Goal: Task Accomplishment & Management: Complete application form

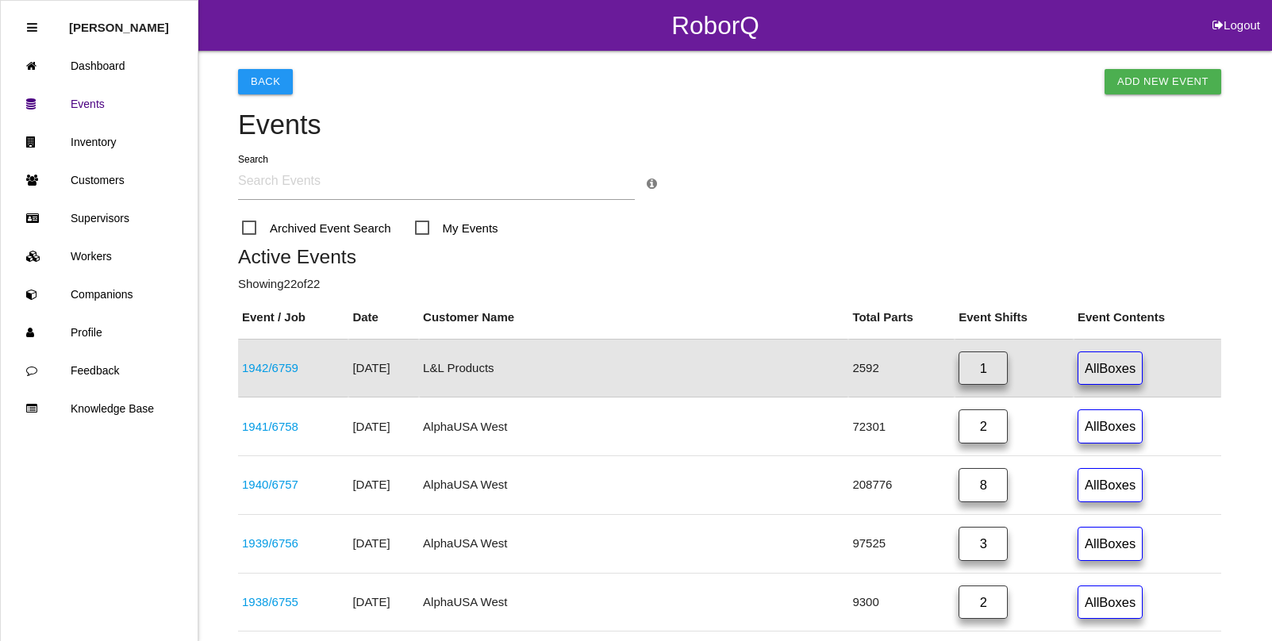
scroll to position [40, 0]
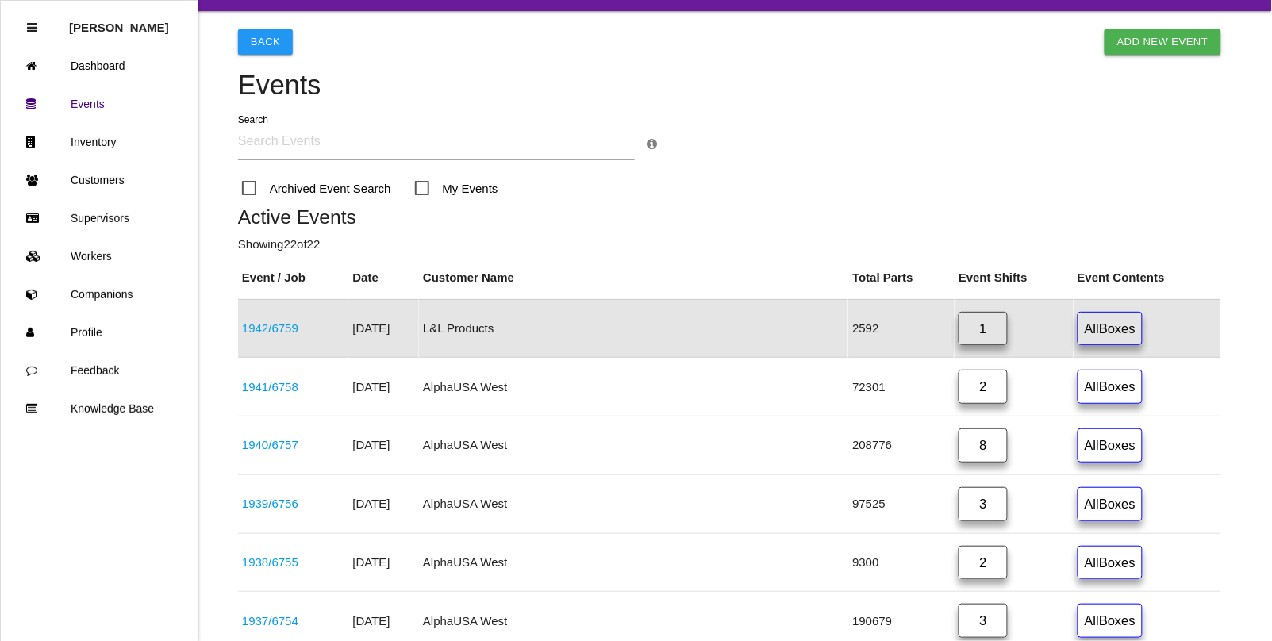
click at [1155, 40] on link "Add New Event" at bounding box center [1163, 41] width 117 height 25
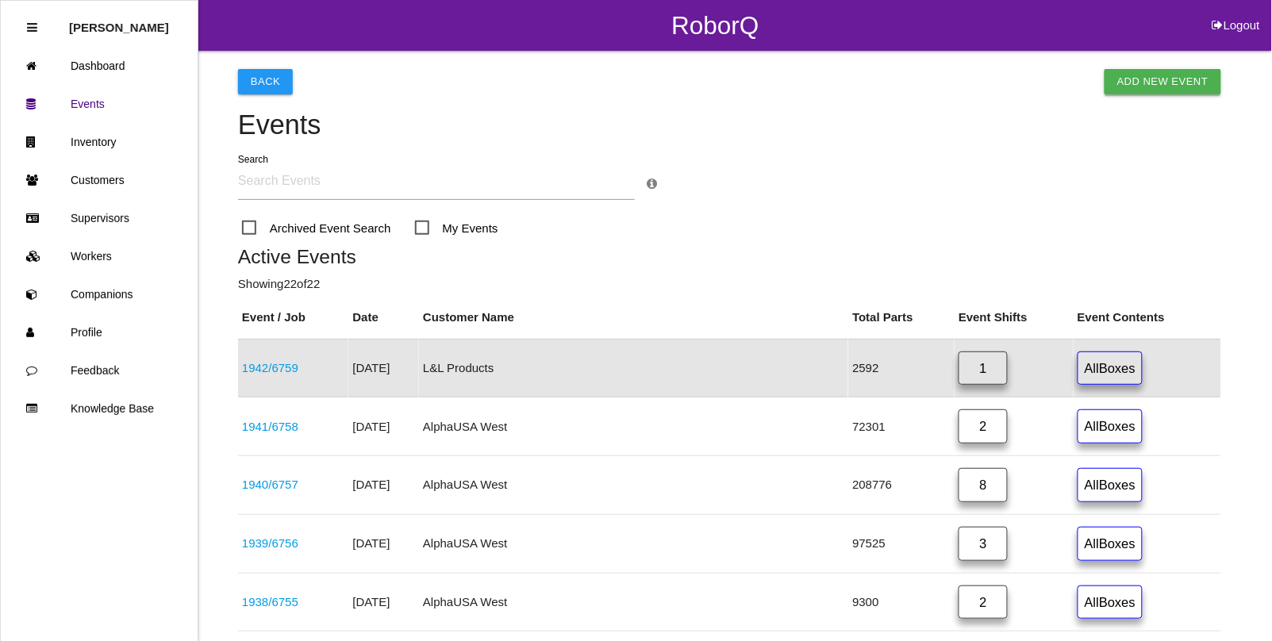
select select "notRequired"
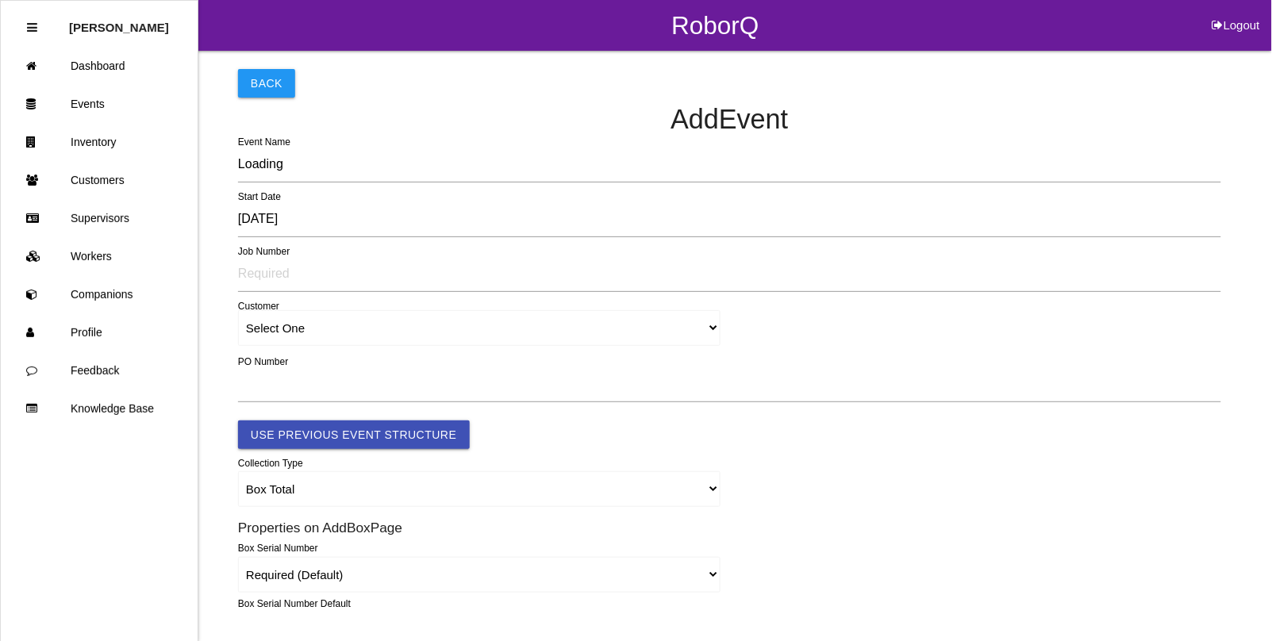
type input "1943"
type input "4.0"
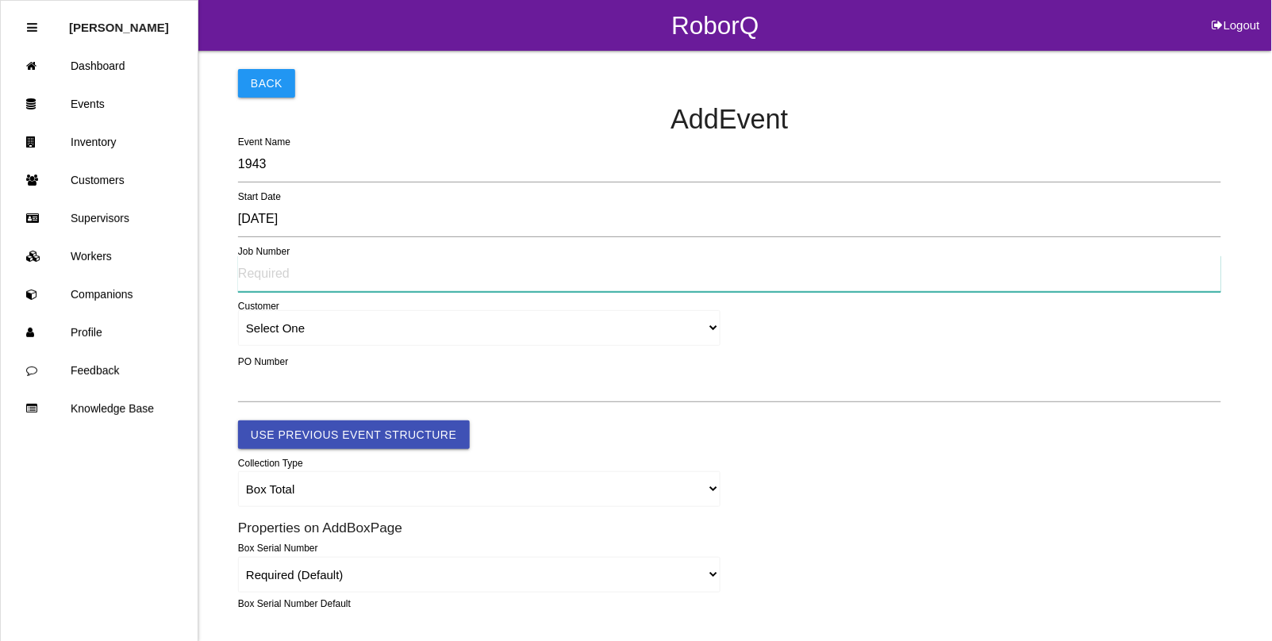
click at [296, 272] on input "text" at bounding box center [729, 274] width 983 height 37
type input "6760"
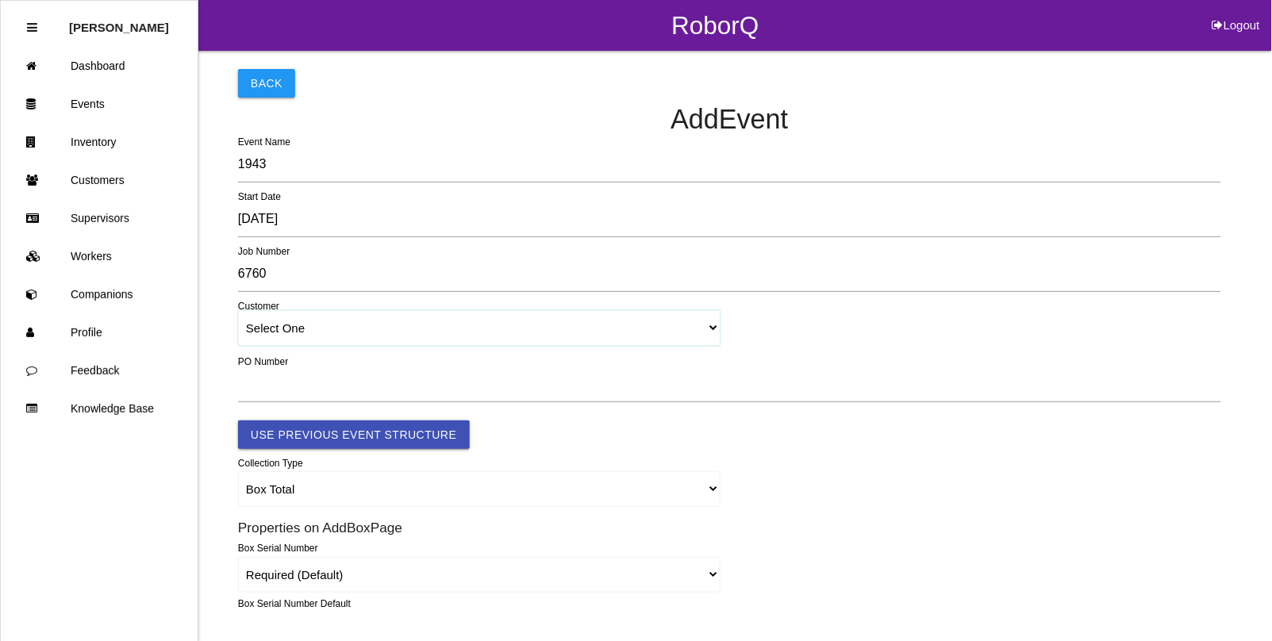
click at [701, 328] on select "Select One [PERSON_NAME] & Co., Inc. [PERSON_NAME] Canada (ARaymond Manufacturi…" at bounding box center [479, 328] width 482 height 36
select select "5f47d8400207650012b44b0e"
click at [238, 311] on select "Select One [PERSON_NAME] & Co., Inc. [PERSON_NAME] Canada (ARaymond Manufacturi…" at bounding box center [479, 328] width 482 height 36
select select "5f47d8400207650012b44b0e"
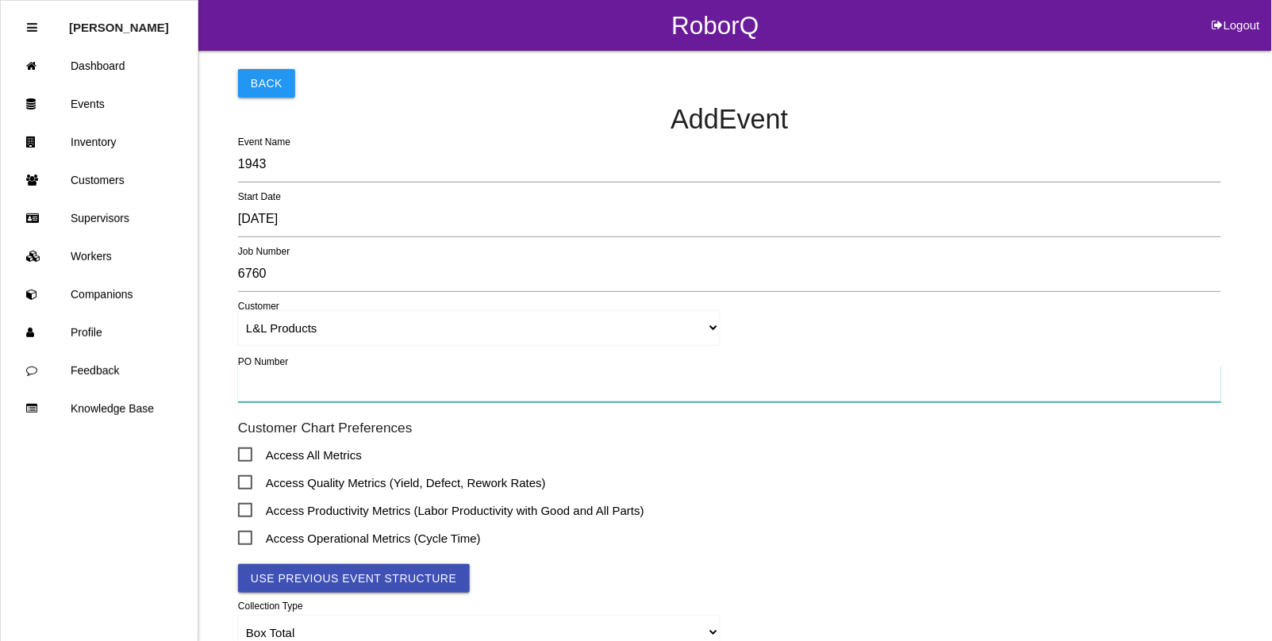
click at [407, 377] on input "text" at bounding box center [729, 384] width 983 height 37
type input "TBD"
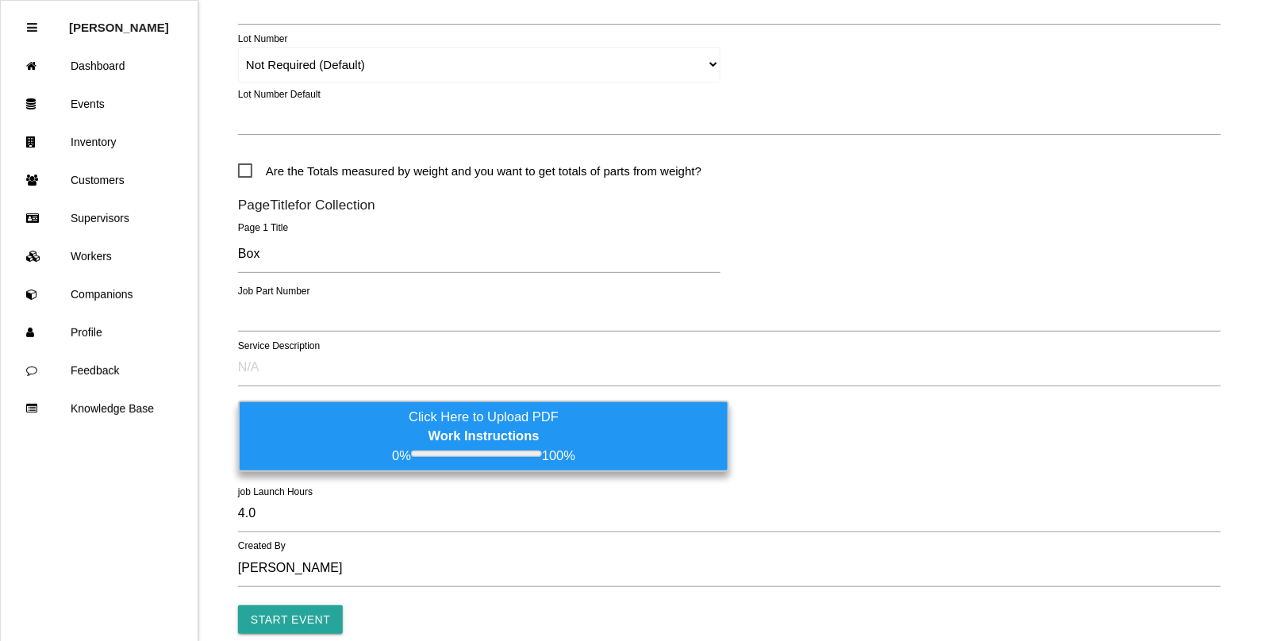
scroll to position [793, 0]
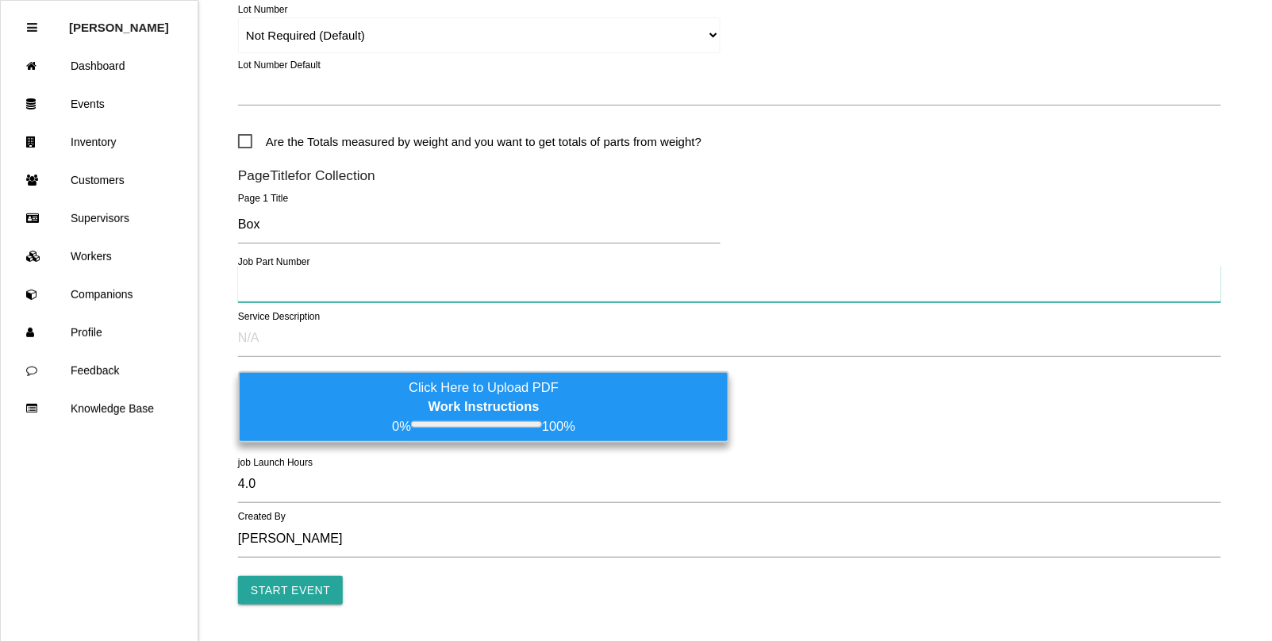
click at [263, 280] on input "text" at bounding box center [729, 284] width 983 height 37
click at [256, 282] on input "text" at bounding box center [729, 284] width 983 height 37
paste input "68545120AD/121AD (537369 537371)"
type input "68545120AD/121AD (537369 537371)"
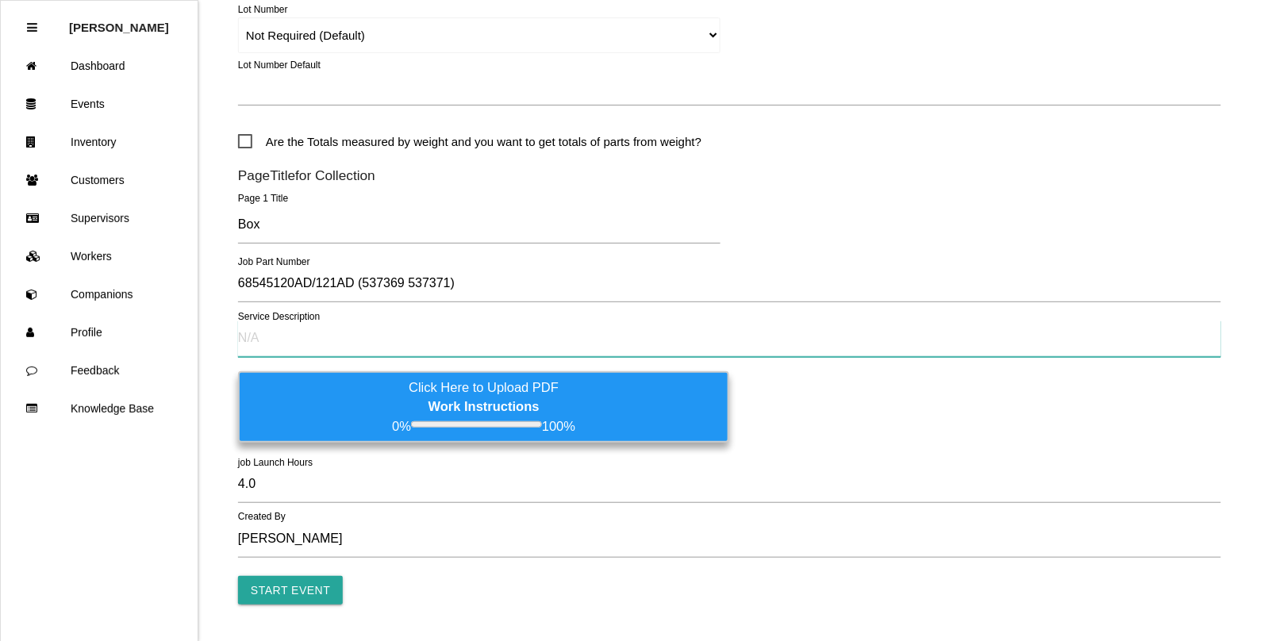
drag, startPoint x: 298, startPoint y: 336, endPoint x: 321, endPoint y: 350, distance: 27.1
click at [298, 336] on input "text" at bounding box center [729, 339] width 983 height 37
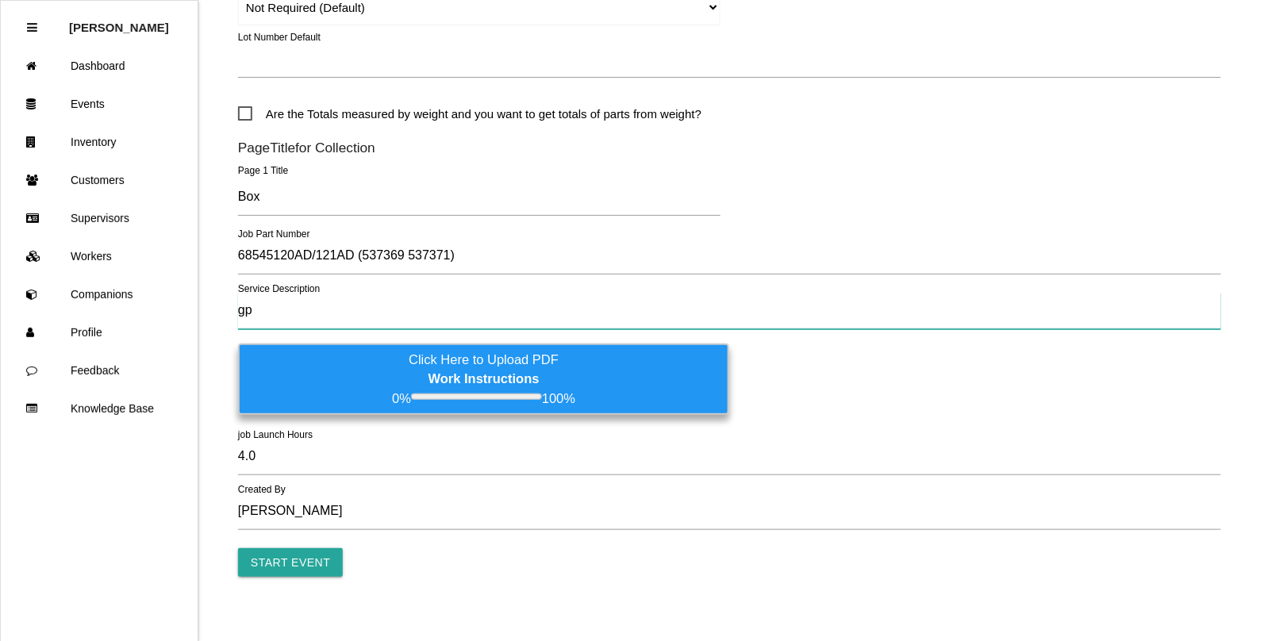
scroll to position [836, 0]
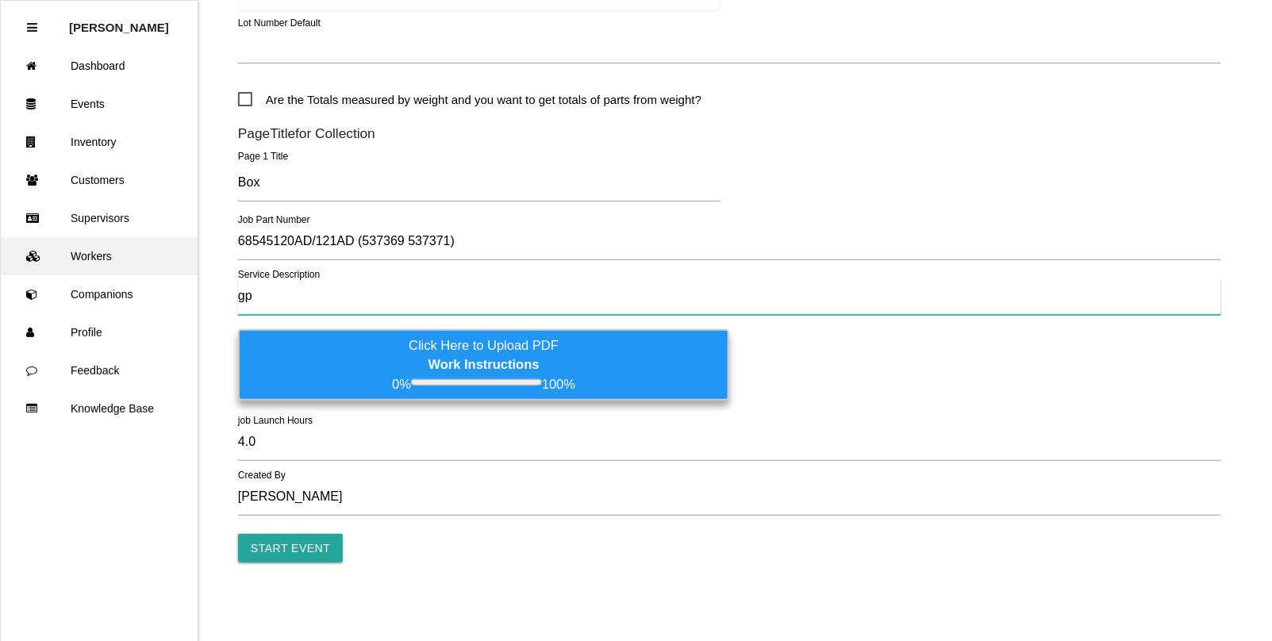
drag, startPoint x: 266, startPoint y: 299, endPoint x: 60, endPoint y: 270, distance: 208.4
type input "GP-12 per Work Instructions"
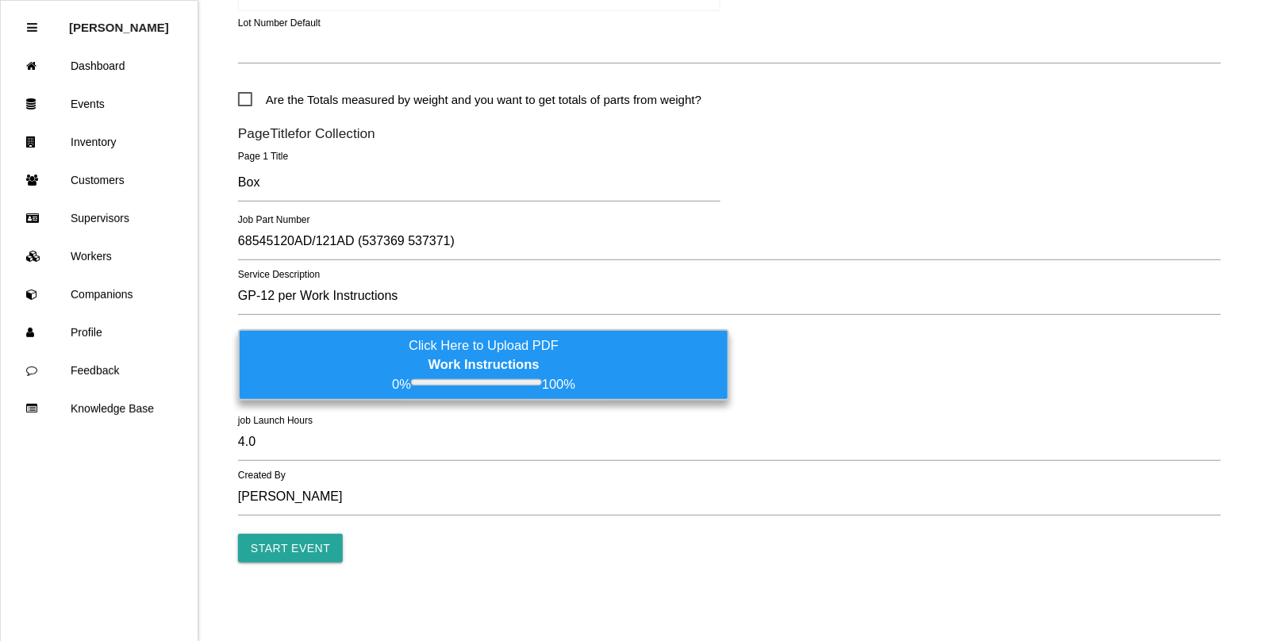
click at [467, 341] on label "Click Here to Upload PDF Work Instructions 0% 100%" at bounding box center [483, 364] width 491 height 71
click at [0, 0] on input "Click Here to Upload PDF Work Instructions 0% 100%" at bounding box center [0, 0] width 0 height 0
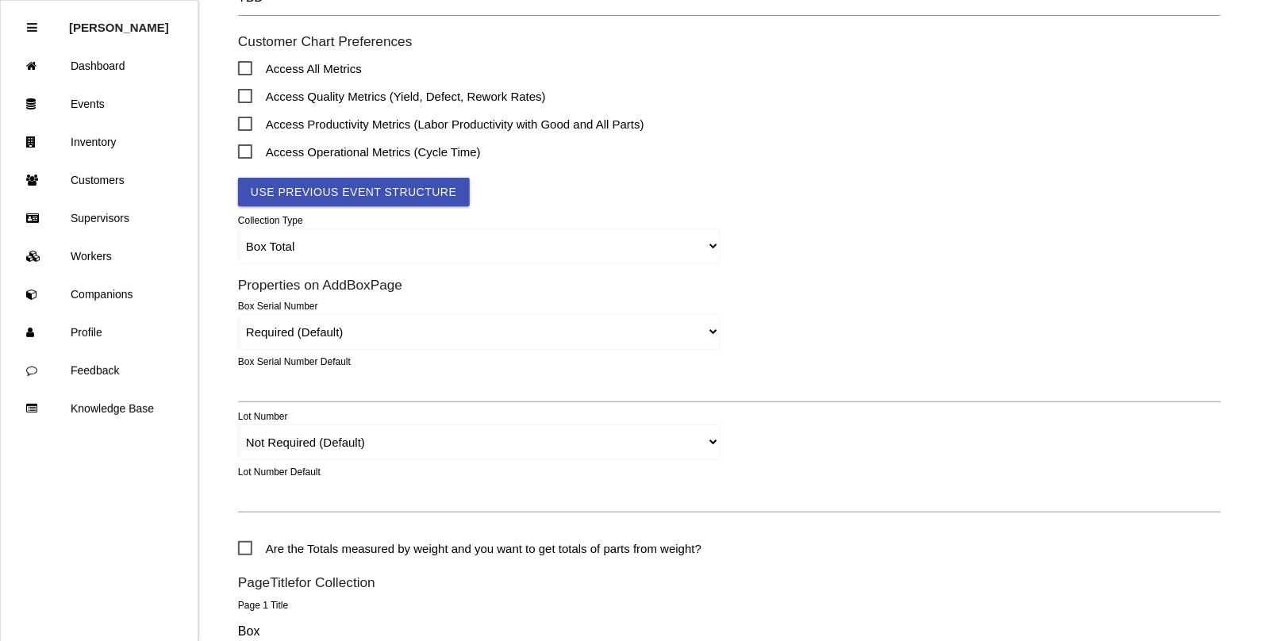
scroll to position [801, 0]
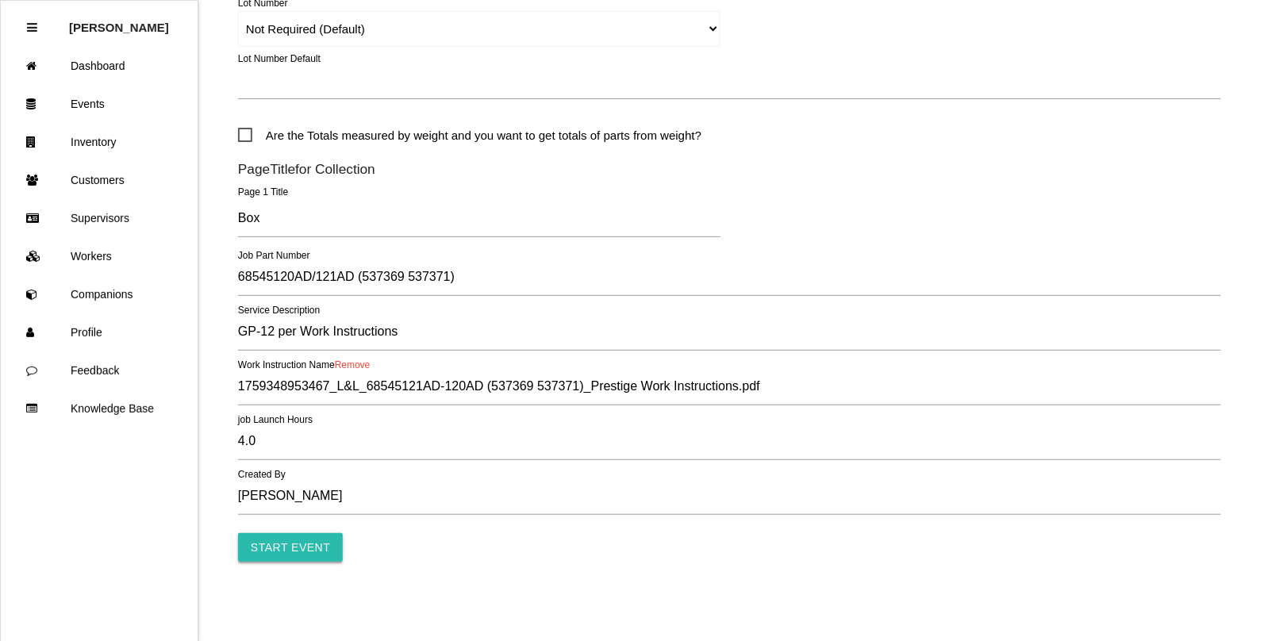
click at [294, 542] on input "Start Event" at bounding box center [290, 547] width 105 height 29
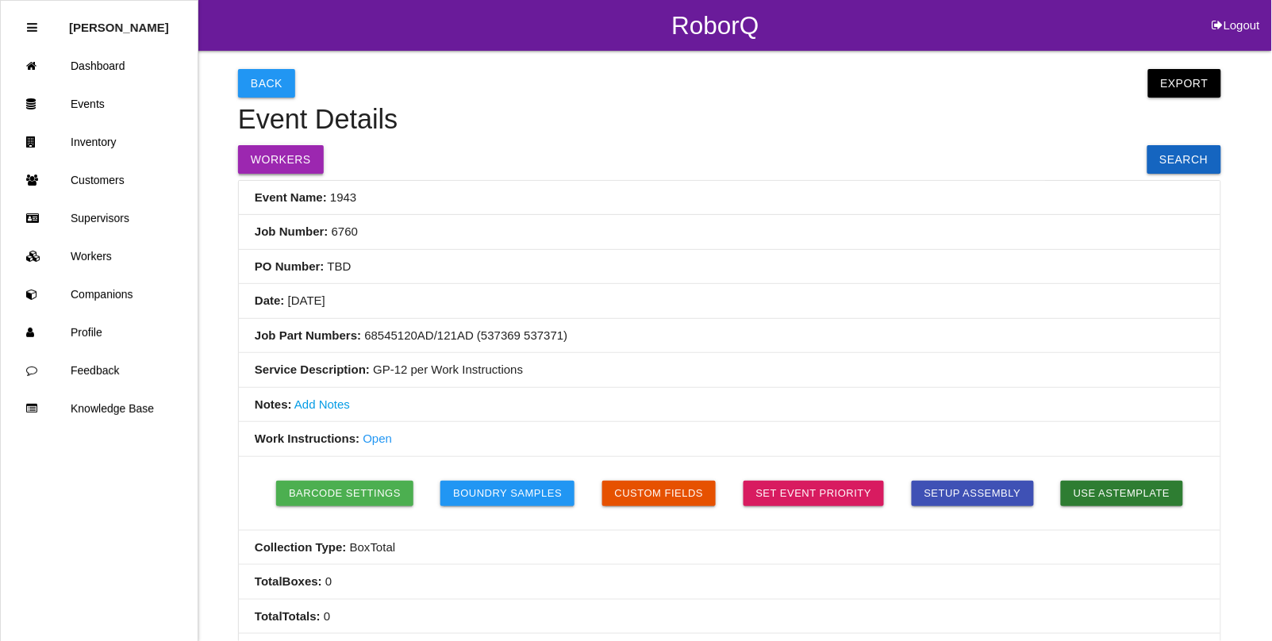
click at [266, 156] on button "Workers" at bounding box center [281, 159] width 86 height 29
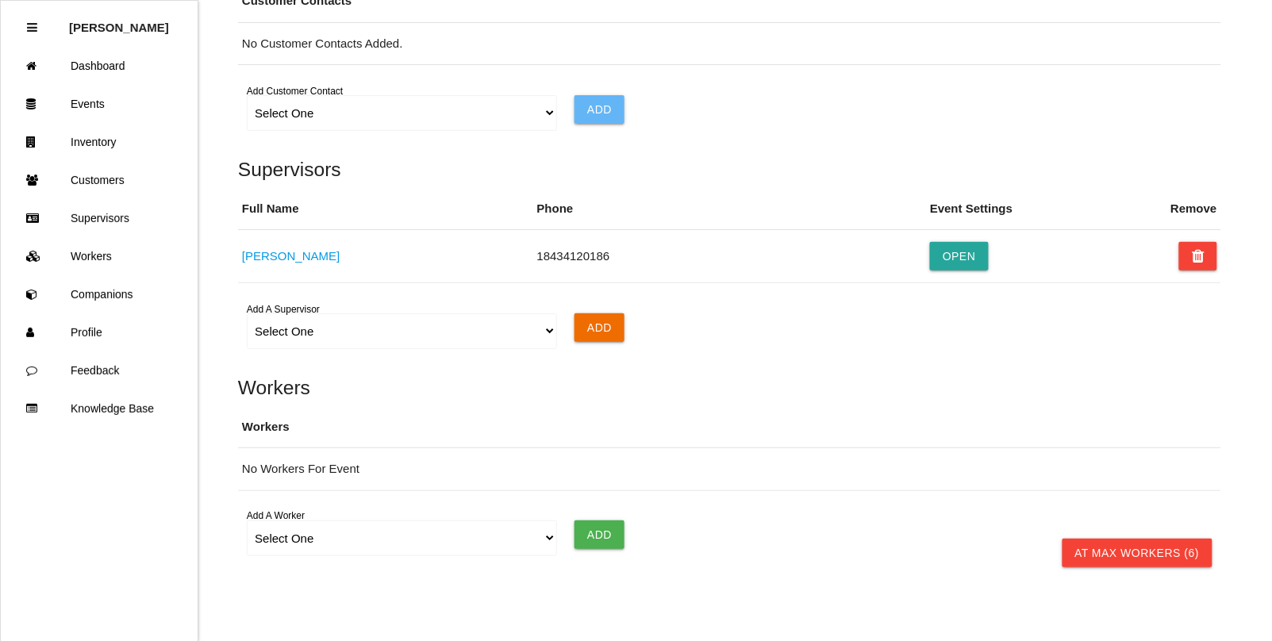
scroll to position [1079, 0]
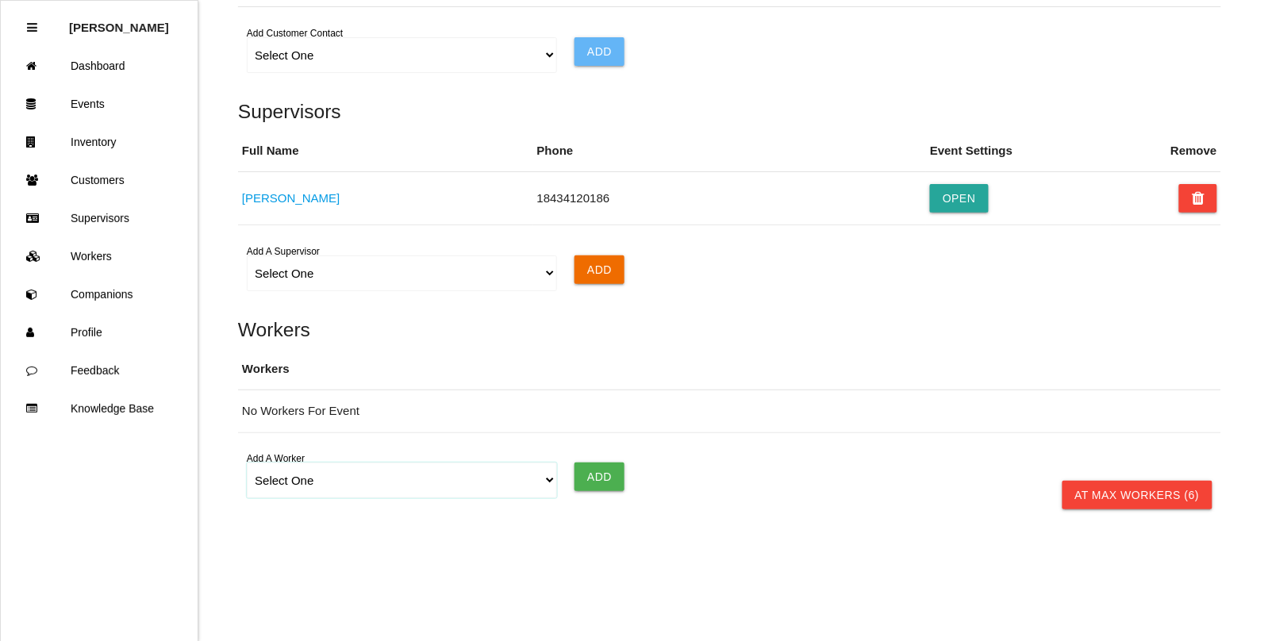
click at [544, 480] on select "Select One [PERSON_NAME] [PERSON_NAME] [PERSON_NAME] [PERSON_NAME] [PERSON_NAME…" at bounding box center [401, 481] width 309 height 36
select select "671f73e34a9cd8000edb5d9f"
click at [247, 463] on select "Select One [PERSON_NAME] [PERSON_NAME] [PERSON_NAME] [PERSON_NAME] [PERSON_NAME…" at bounding box center [401, 481] width 309 height 36
click at [596, 477] on input "Add" at bounding box center [599, 477] width 50 height 29
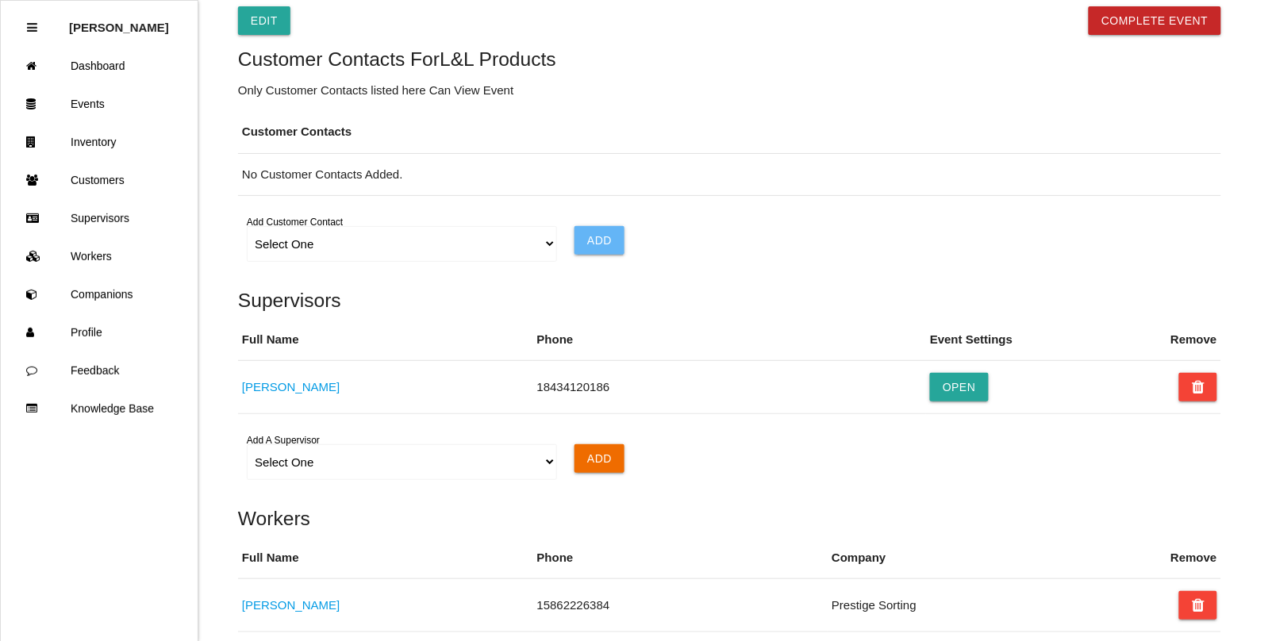
scroll to position [881, 0]
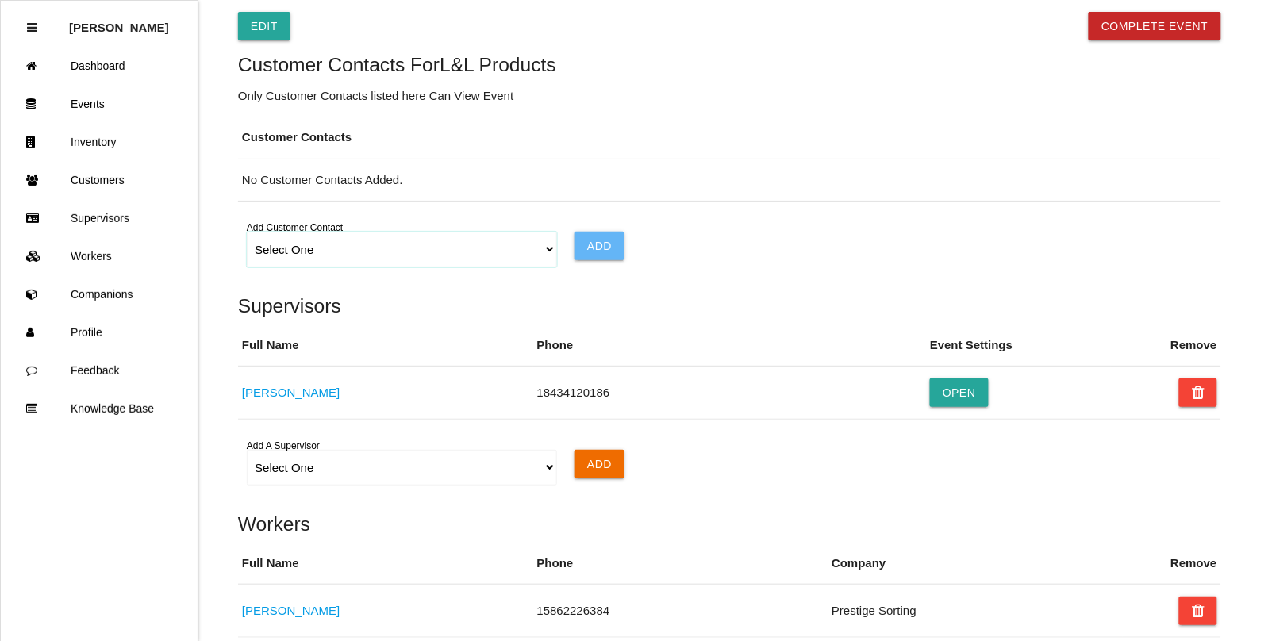
click at [545, 254] on select "Select One Choose All [PERSON_NAME] [PERSON_NAME] [PERSON_NAME] [PERSON_NAME] […" at bounding box center [401, 250] width 309 height 36
click at [247, 236] on select "Select One Choose All [PERSON_NAME] [PERSON_NAME] [PERSON_NAME] [PERSON_NAME] […" at bounding box center [401, 250] width 309 height 36
click at [594, 250] on input "Add" at bounding box center [599, 246] width 50 height 29
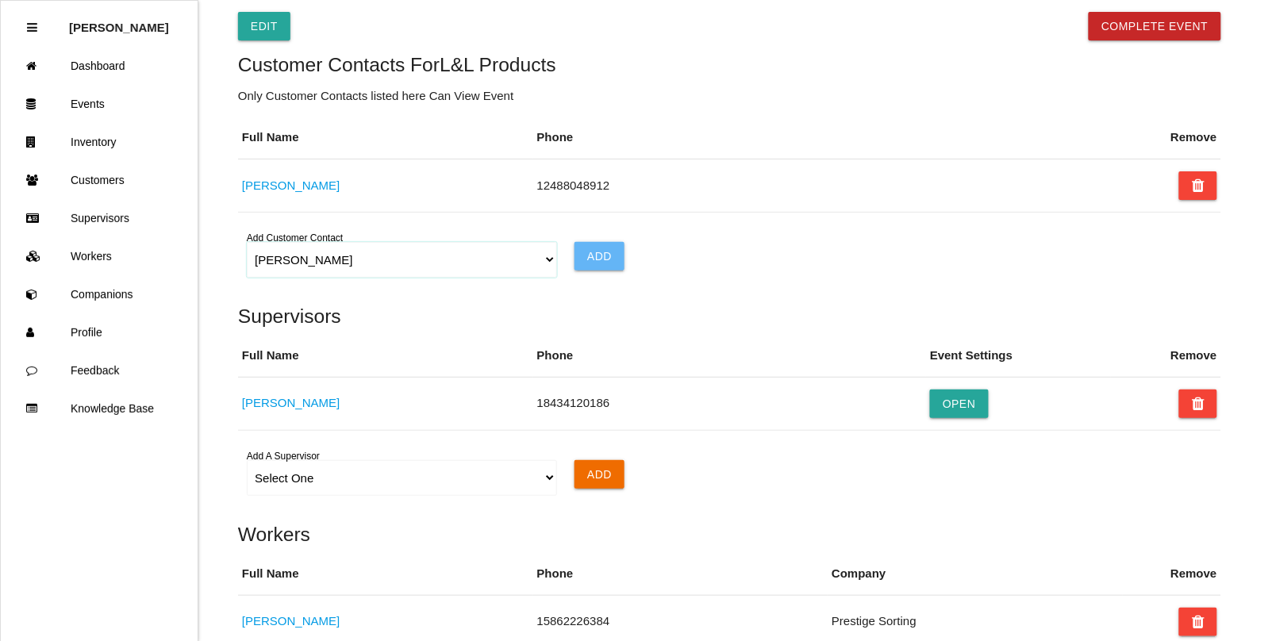
click at [546, 264] on select "Select One Choose All [PERSON_NAME] [PERSON_NAME] [PERSON_NAME] [PERSON_NAME] […" at bounding box center [401, 260] width 309 height 36
click at [247, 246] on select "Select One Choose All [PERSON_NAME] [PERSON_NAME] [PERSON_NAME] [PERSON_NAME] […" at bounding box center [401, 260] width 309 height 36
click at [612, 250] on input "Add" at bounding box center [599, 256] width 50 height 29
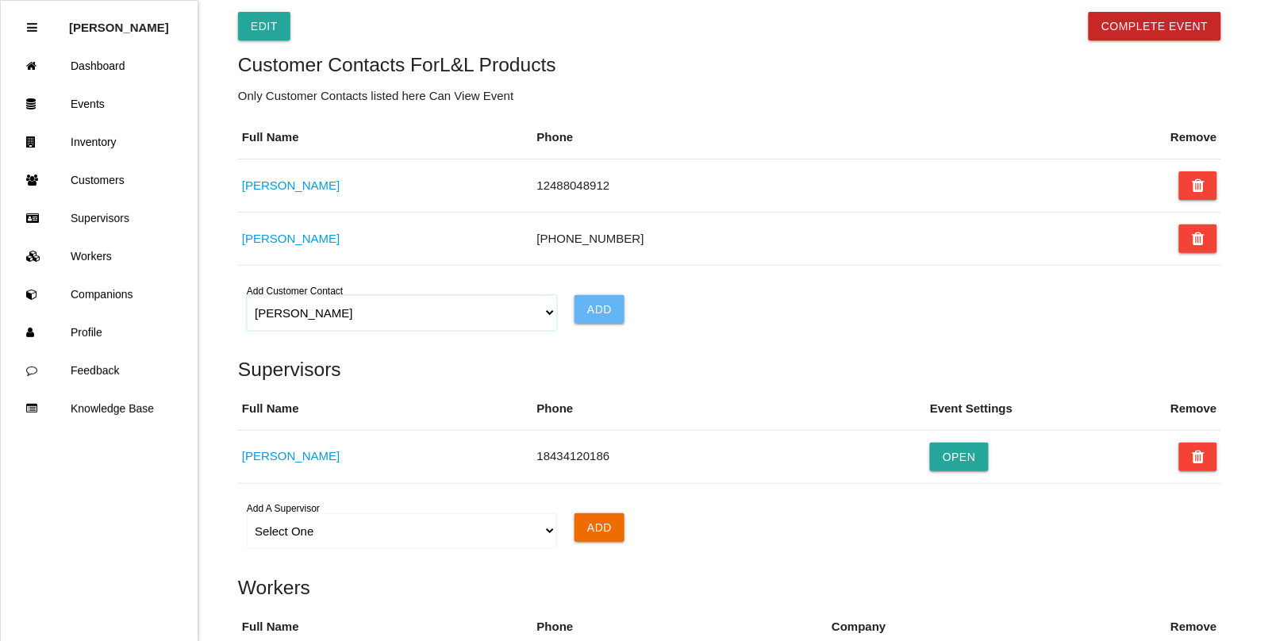
click at [545, 312] on select "Select One Choose All [PERSON_NAME] [PERSON_NAME] [PERSON_NAME] [PERSON_NAME] […" at bounding box center [401, 313] width 309 height 36
select select "5f5277565a4d290012907310"
click at [247, 299] on select "Select One Choose All [PERSON_NAME] [PERSON_NAME] [PERSON_NAME] [PERSON_NAME] […" at bounding box center [401, 313] width 309 height 36
click at [597, 305] on input "Add" at bounding box center [599, 309] width 50 height 29
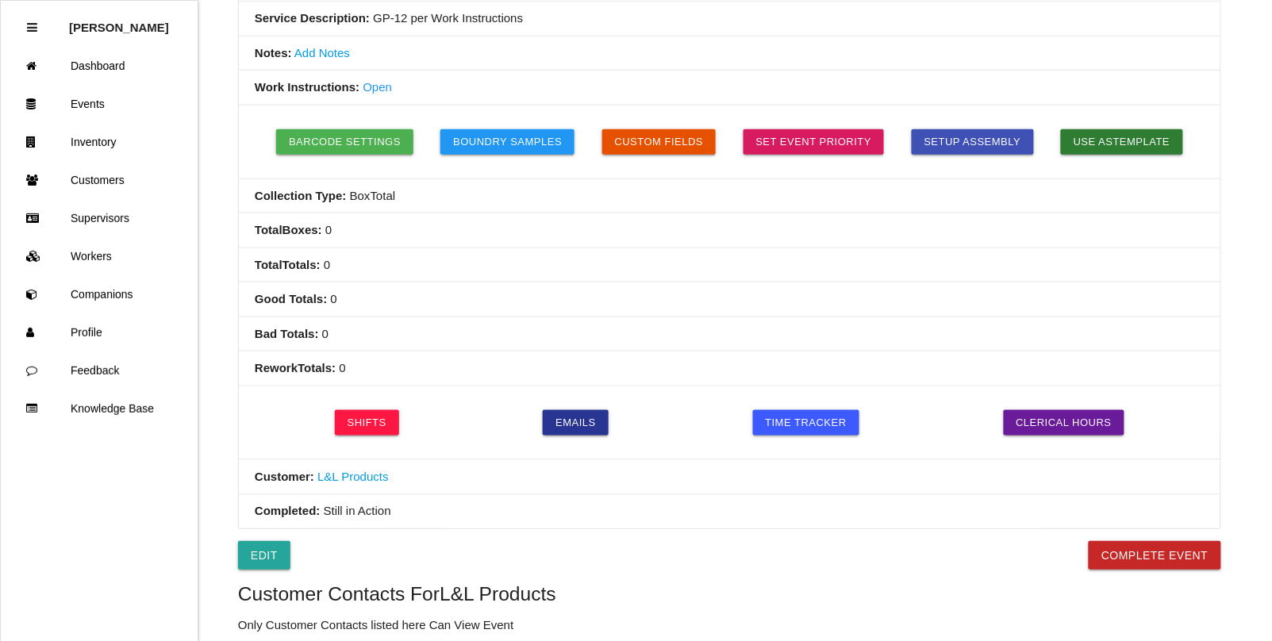
scroll to position [186, 0]
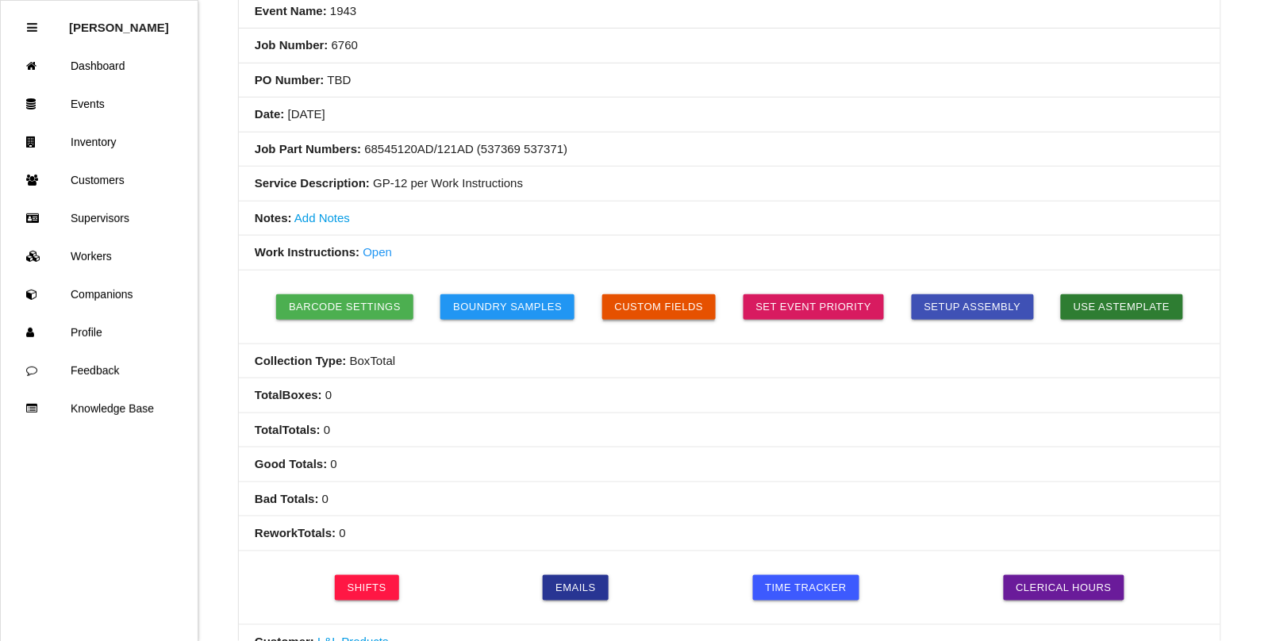
click at [685, 307] on button "Custom Fields" at bounding box center [659, 306] width 114 height 25
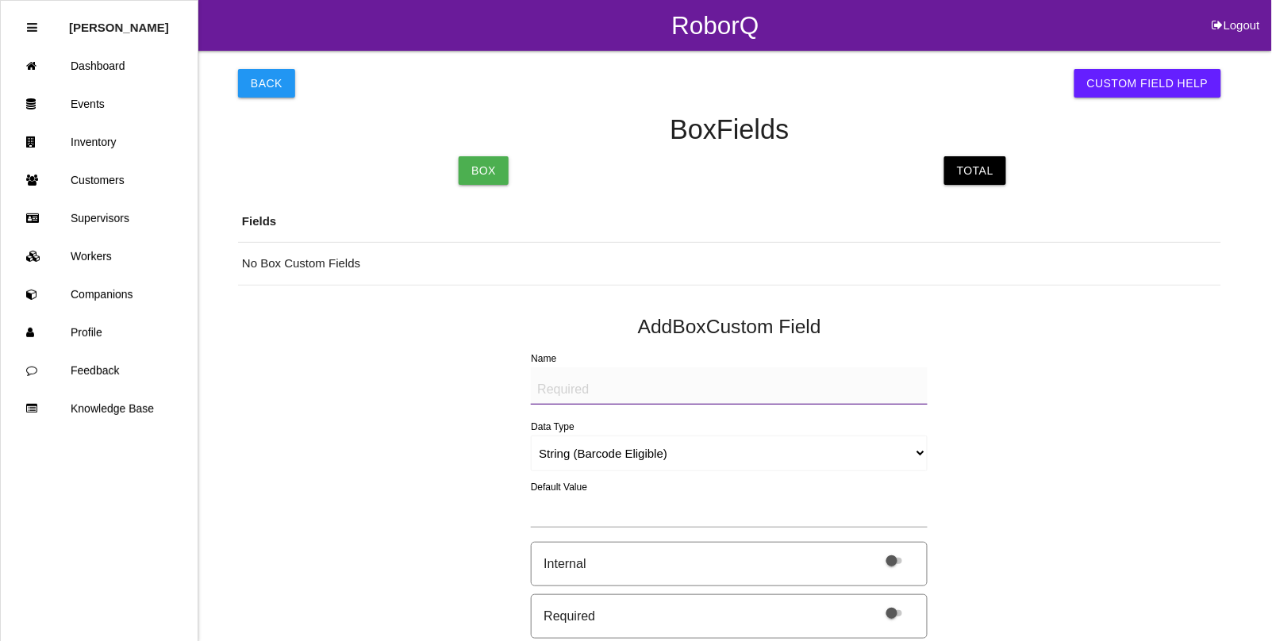
click at [624, 390] on textarea "Name" at bounding box center [729, 385] width 397 height 37
type textarea "Mfg Date"
click at [918, 454] on select "String (Barcode Eligible) Number Instructions True/False Select One of Many Sel…" at bounding box center [729, 454] width 397 height 36
select select "date"
click at [531, 436] on select "String (Barcode Eligible) Number Instructions True/False Select One of Many Sel…" at bounding box center [729, 454] width 397 height 36
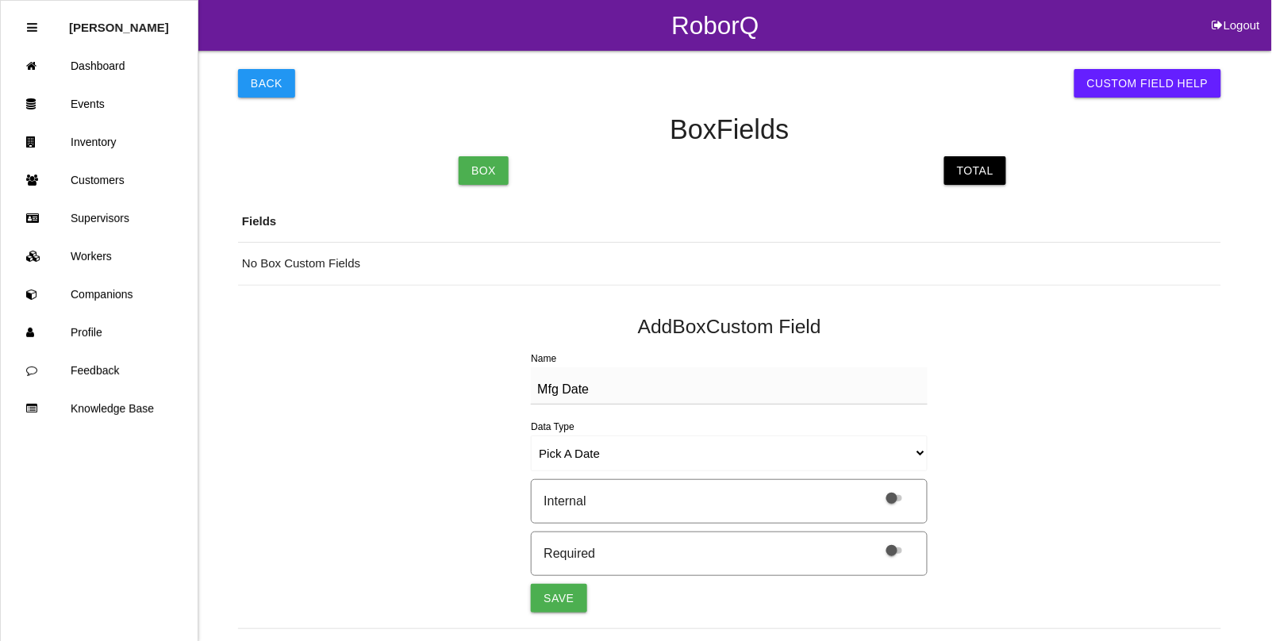
click at [890, 548] on span at bounding box center [894, 551] width 16 height 6
click at [874, 540] on input "checkbox" at bounding box center [874, 540] width 0 height 0
click at [557, 589] on button "Save" at bounding box center [559, 598] width 56 height 29
select select "string"
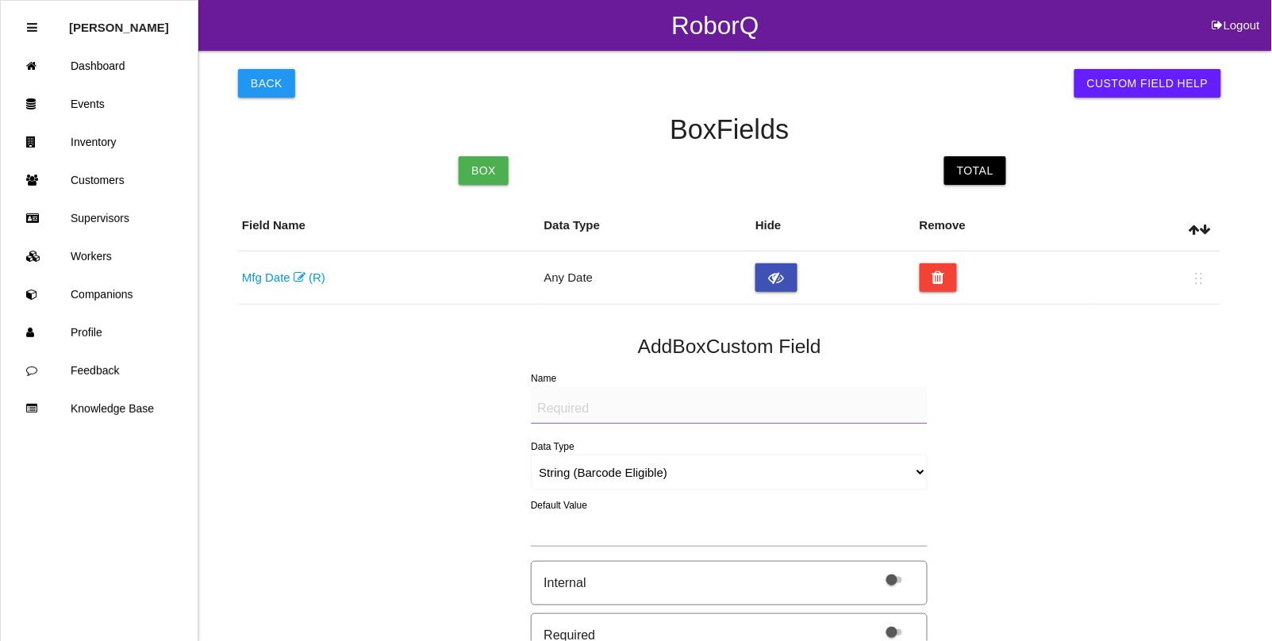
click at [620, 406] on textarea "Name" at bounding box center [729, 404] width 397 height 37
type textarea "Quantity"
click at [905, 469] on select "String (Barcode Eligible) Number Instructions True/False Select One of Many Sel…" at bounding box center [729, 473] width 397 height 36
select select "number"
click at [531, 455] on select "String (Barcode Eligible) Number Instructions True/False Select One of Many Sel…" at bounding box center [729, 473] width 397 height 36
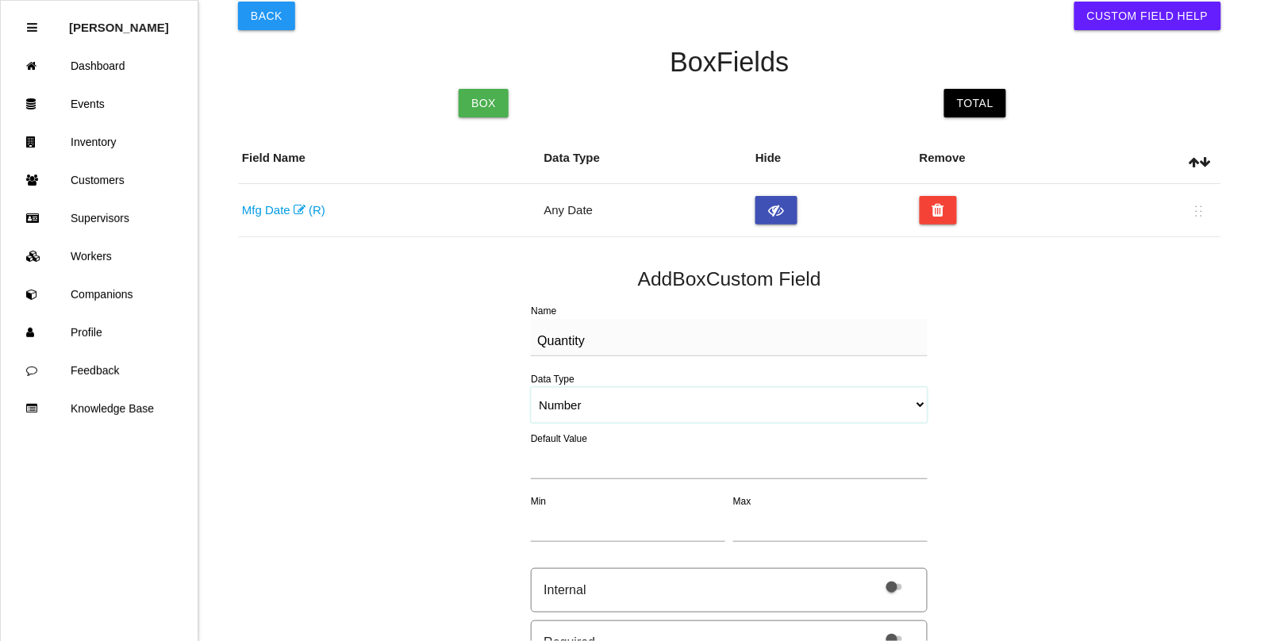
scroll to position [99, 0]
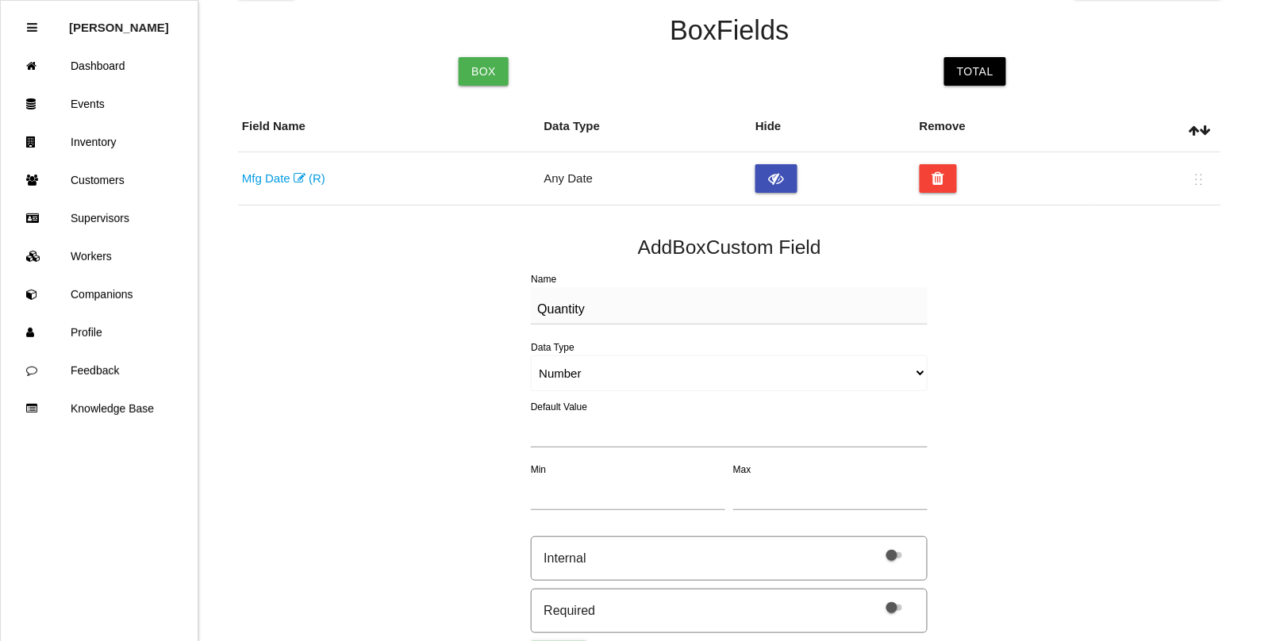
click at [893, 605] on span at bounding box center [894, 608] width 16 height 6
click at [874, 598] on input "checkbox" at bounding box center [874, 598] width 0 height 0
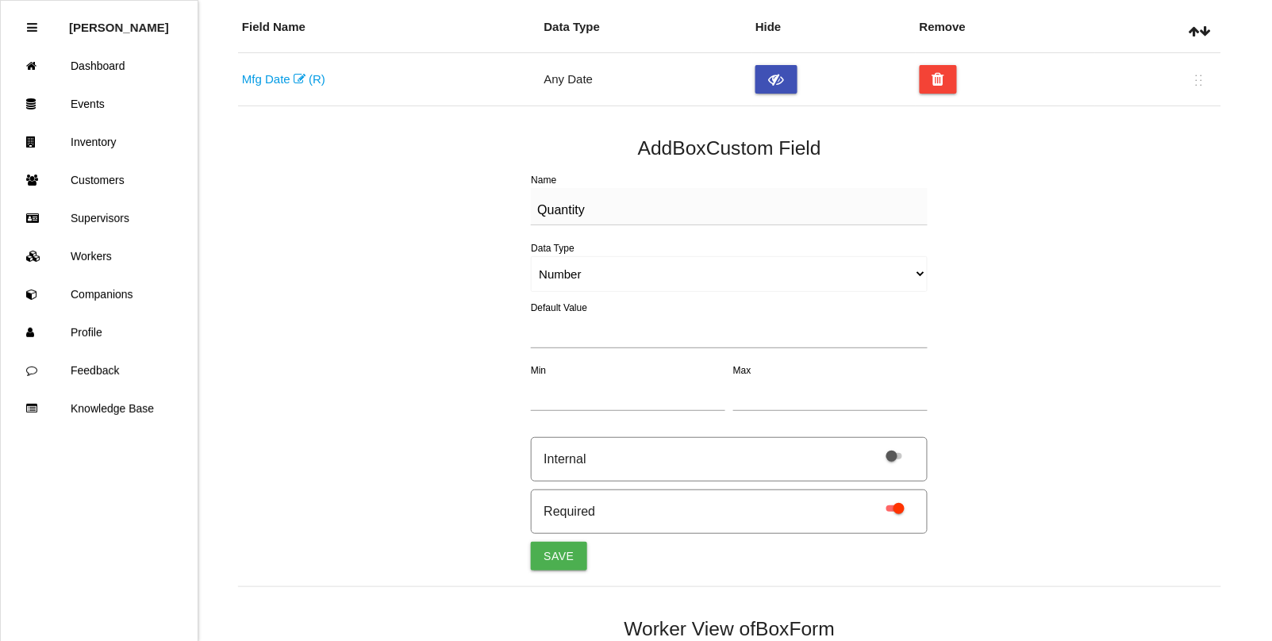
scroll to position [298, 0]
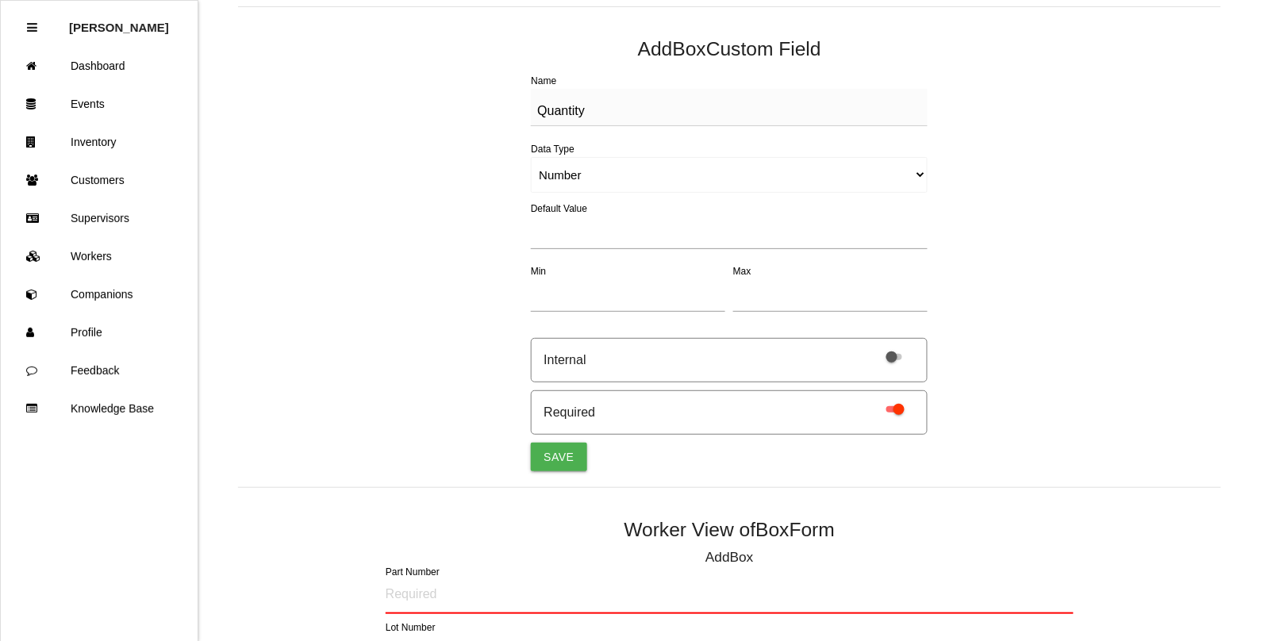
click at [562, 460] on button "Save" at bounding box center [559, 457] width 56 height 29
select select "string"
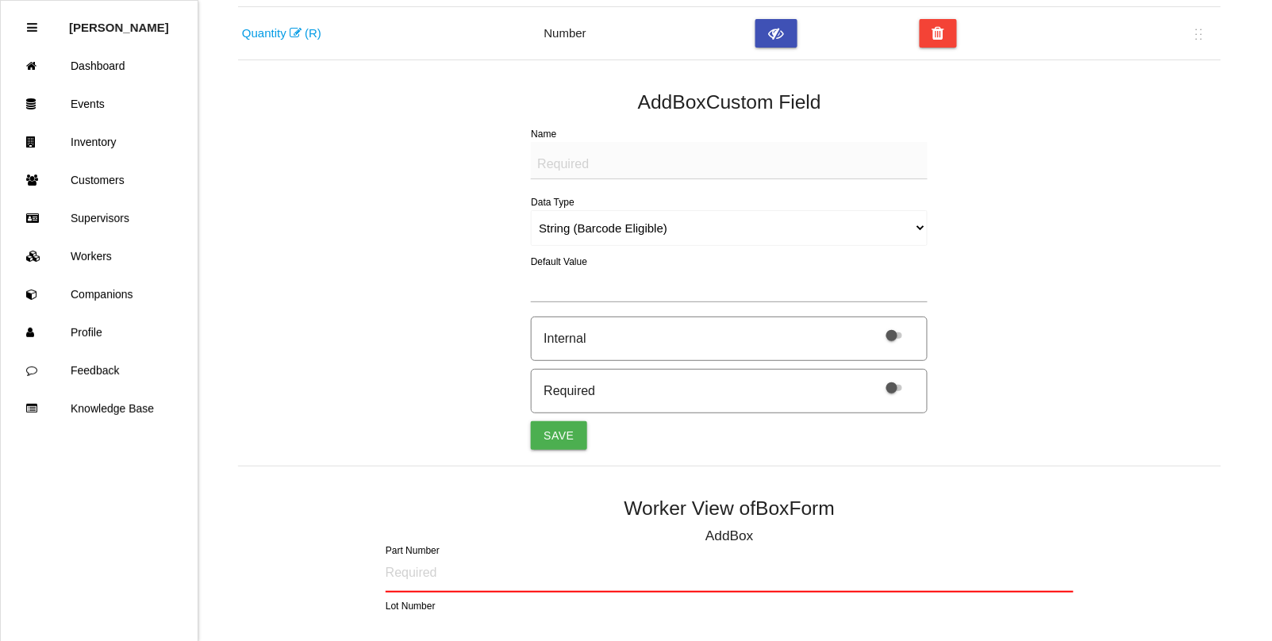
click at [573, 156] on textarea "Name" at bounding box center [729, 160] width 397 height 37
type textarea "LABEL (IMAGE)"
click at [855, 229] on select "String (Barcode Eligible) Number Instructions True/False Select One of Many Sel…" at bounding box center [729, 228] width 397 height 36
select select "imageCF"
click at [531, 210] on select "String (Barcode Eligible) Number Instructions True/False Select One of Many Sel…" at bounding box center [729, 228] width 397 height 36
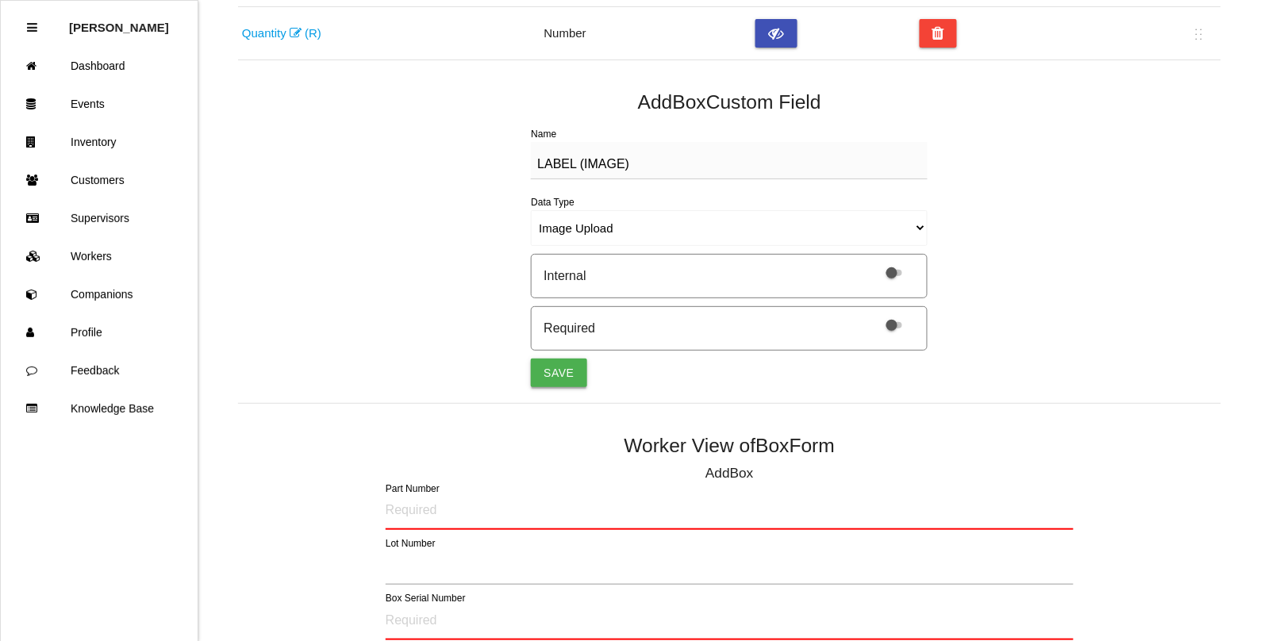
click at [548, 365] on button "Save" at bounding box center [559, 373] width 56 height 29
select select "string"
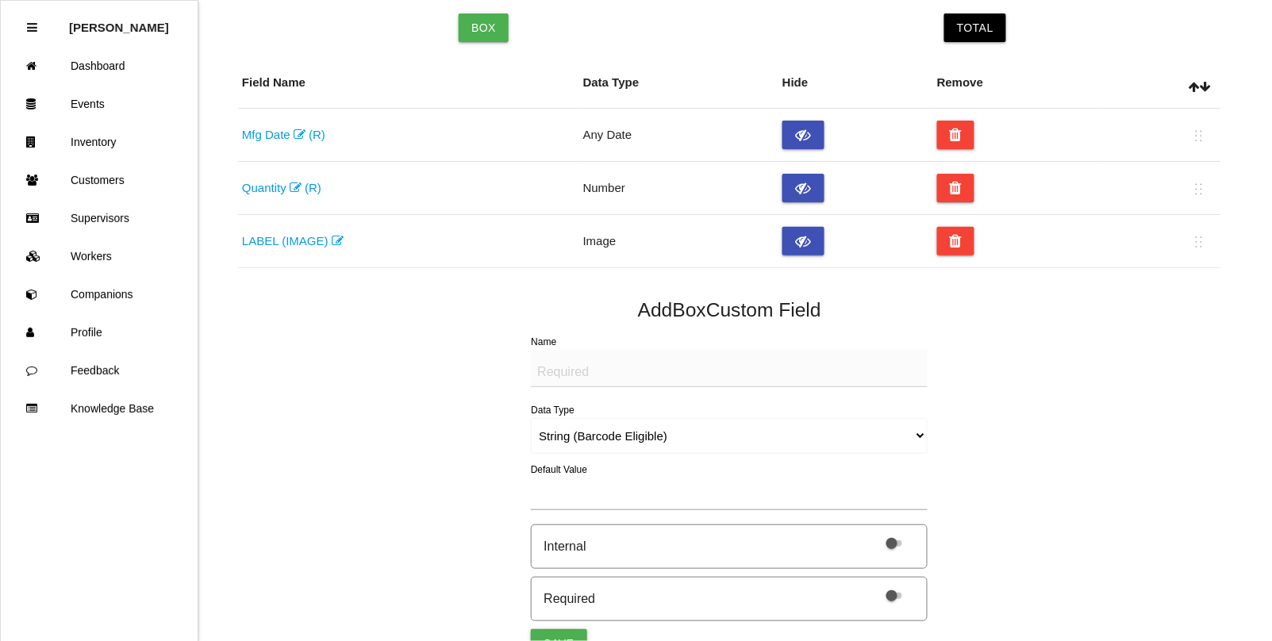
scroll to position [0, 0]
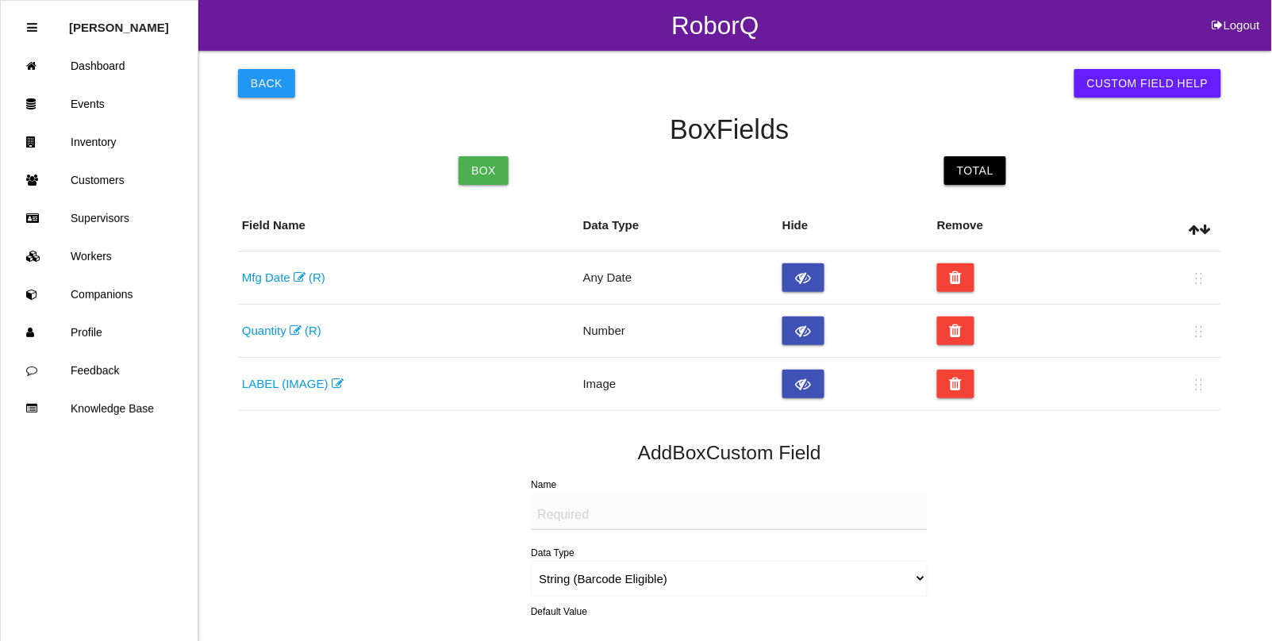
click at [985, 165] on link "Total" at bounding box center [975, 170] width 62 height 29
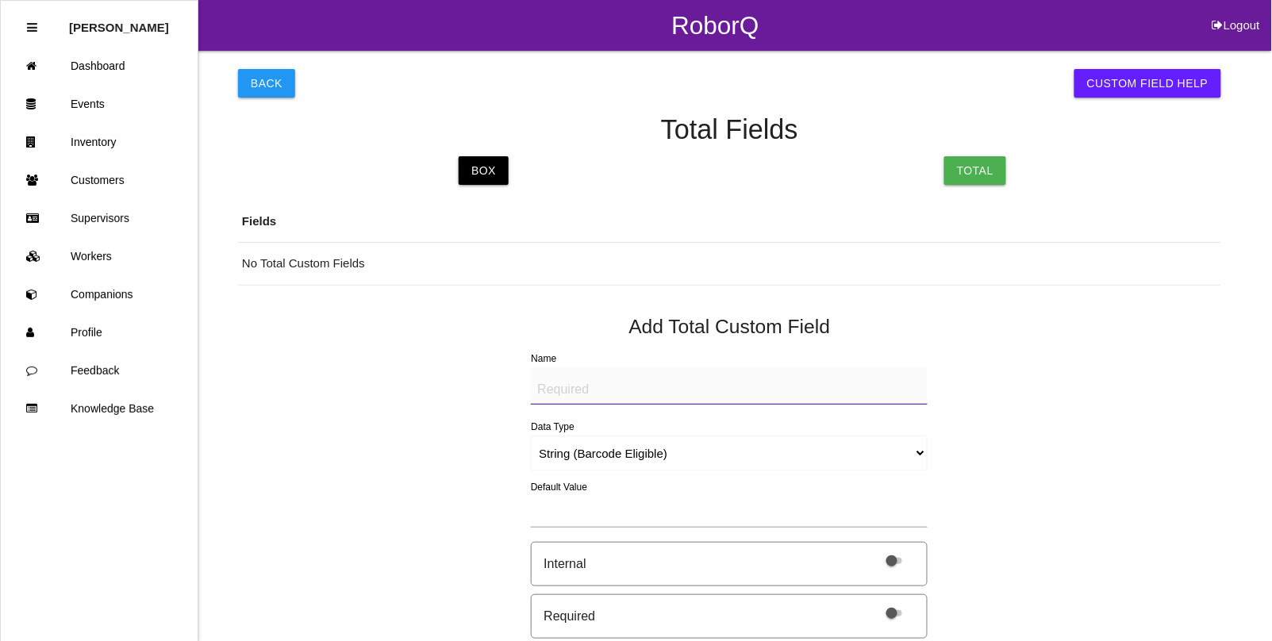
click at [728, 387] on textarea "Name" at bounding box center [729, 385] width 397 height 37
drag, startPoint x: 692, startPoint y: 387, endPoint x: 542, endPoint y: 394, distance: 150.1
click at [542, 394] on textarea "BAD PART (IMAGE)" at bounding box center [729, 385] width 397 height 37
click at [541, 394] on textarea "BAD PART (IMAGE)" at bounding box center [729, 385] width 397 height 37
click at [671, 389] on textarea "BAD PART (IMAGE)" at bounding box center [729, 385] width 397 height 37
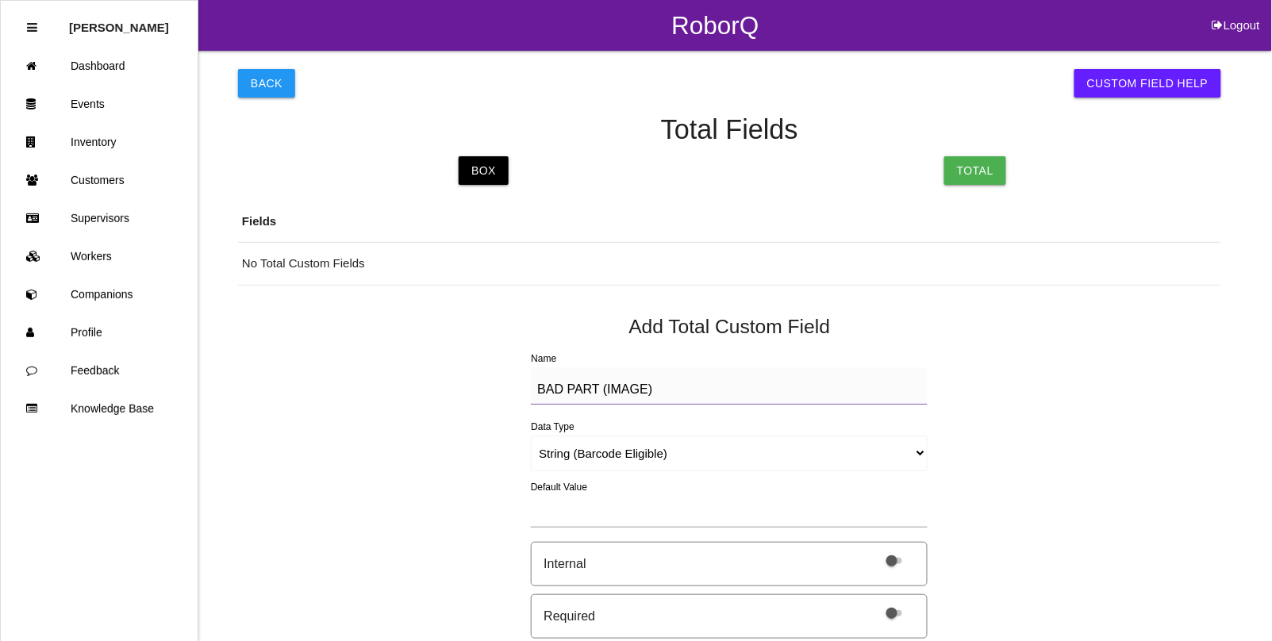
drag, startPoint x: 659, startPoint y: 393, endPoint x: 510, endPoint y: 386, distance: 148.5
click at [508, 385] on div "Back Custom Field Help Total Fields Box Total Fields No Total Custom Fields Add…" at bounding box center [729, 618] width 983 height 1134
type textarea "BAD PART (IMAGE)"
click at [916, 454] on select "String (Barcode Eligible) Number Instructions True/False Select One of Many Sel…" at bounding box center [729, 454] width 397 height 36
select select "imageCF"
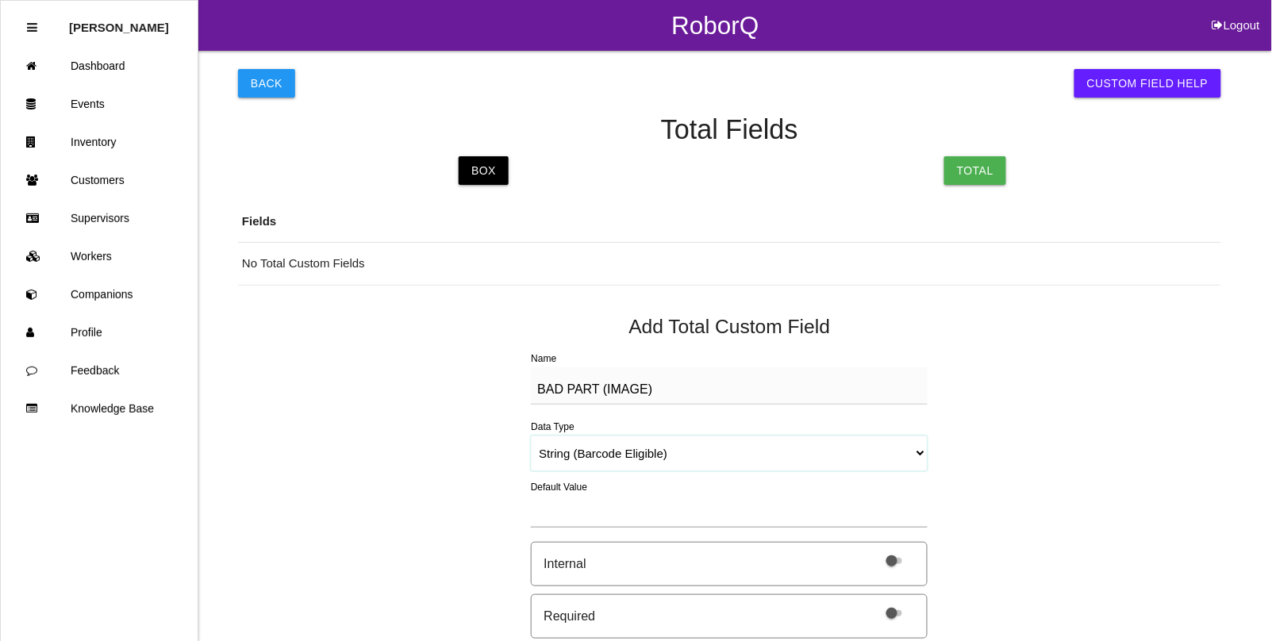
click at [531, 436] on select "String (Barcode Eligible) Number Instructions True/False Select One of Many Sel…" at bounding box center [729, 454] width 397 height 36
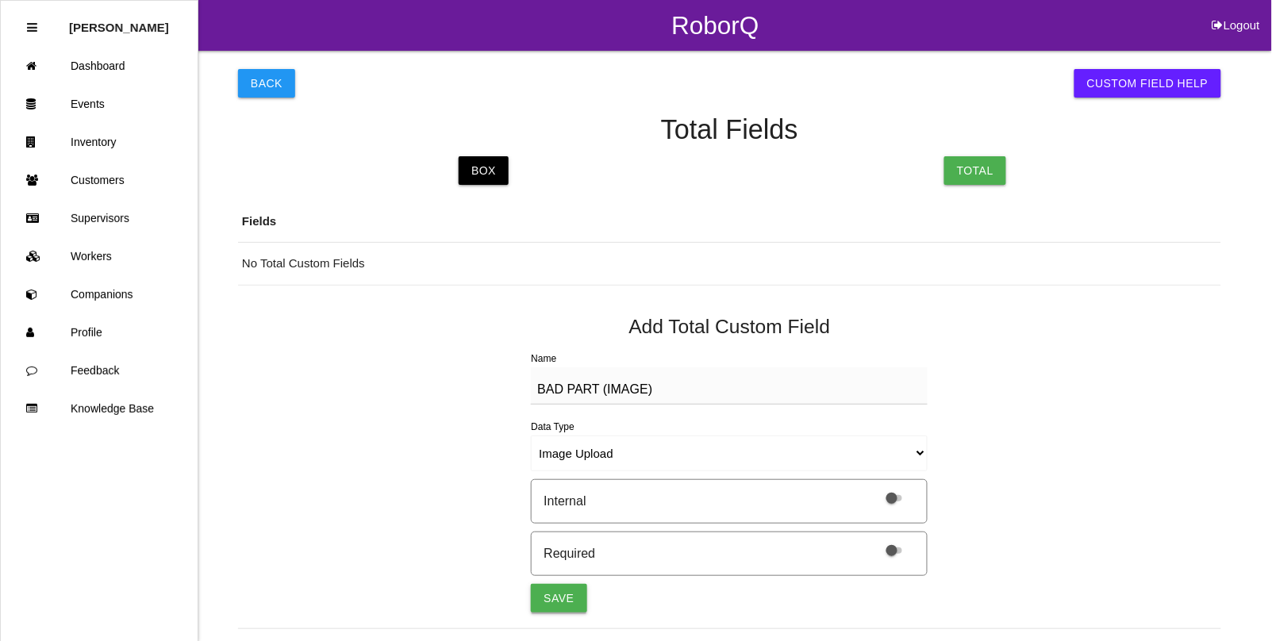
click at [558, 597] on button "Save" at bounding box center [559, 598] width 56 height 29
select select "string"
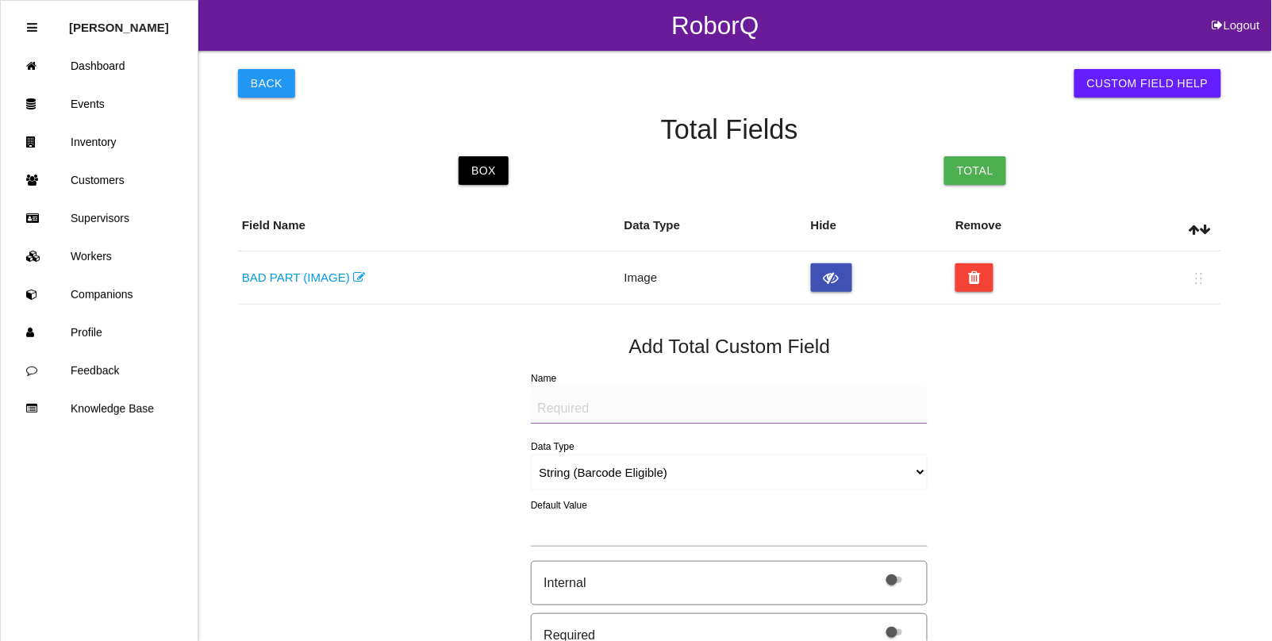
click at [554, 402] on textarea "Name" at bounding box center [729, 404] width 397 height 37
paste textarea "BAD PART (IMAGE)"
type textarea "BAD PART (IMAGE)"
click at [921, 472] on select "String (Barcode Eligible) Number Instructions True/False Select One of Many Sel…" at bounding box center [729, 473] width 397 height 36
select select "imageCF"
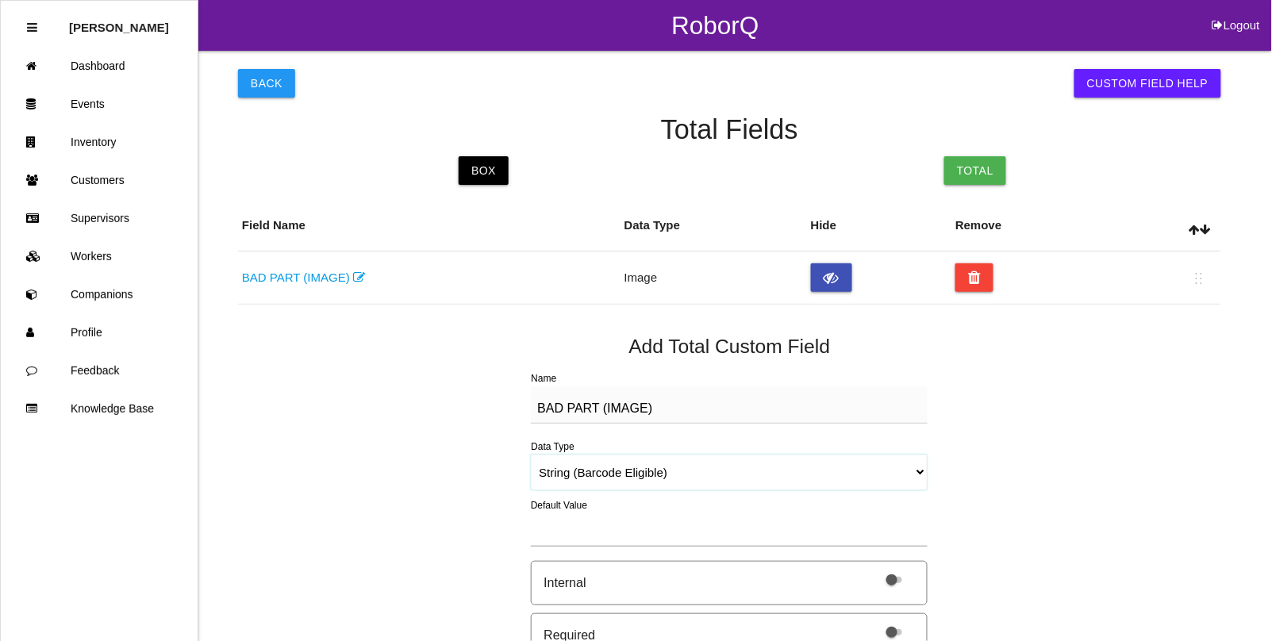
click at [531, 455] on select "String (Barcode Eligible) Number Instructions True/False Select One of Many Sel…" at bounding box center [729, 473] width 397 height 36
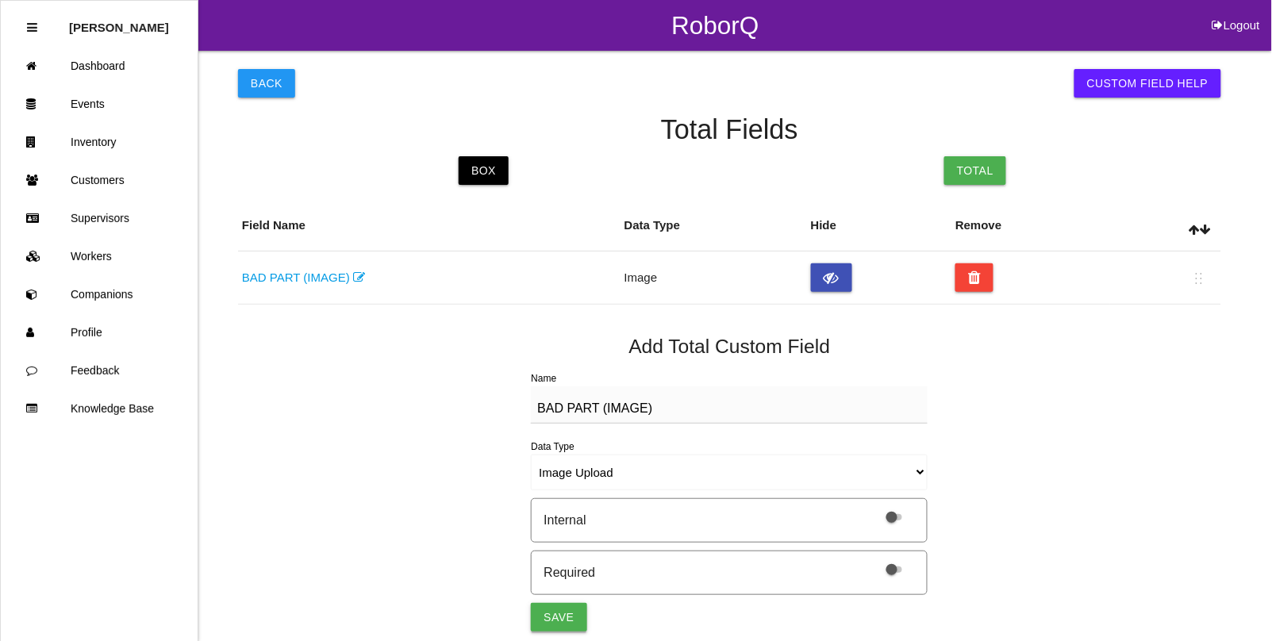
click at [552, 609] on button "Save" at bounding box center [559, 617] width 56 height 29
select select "string"
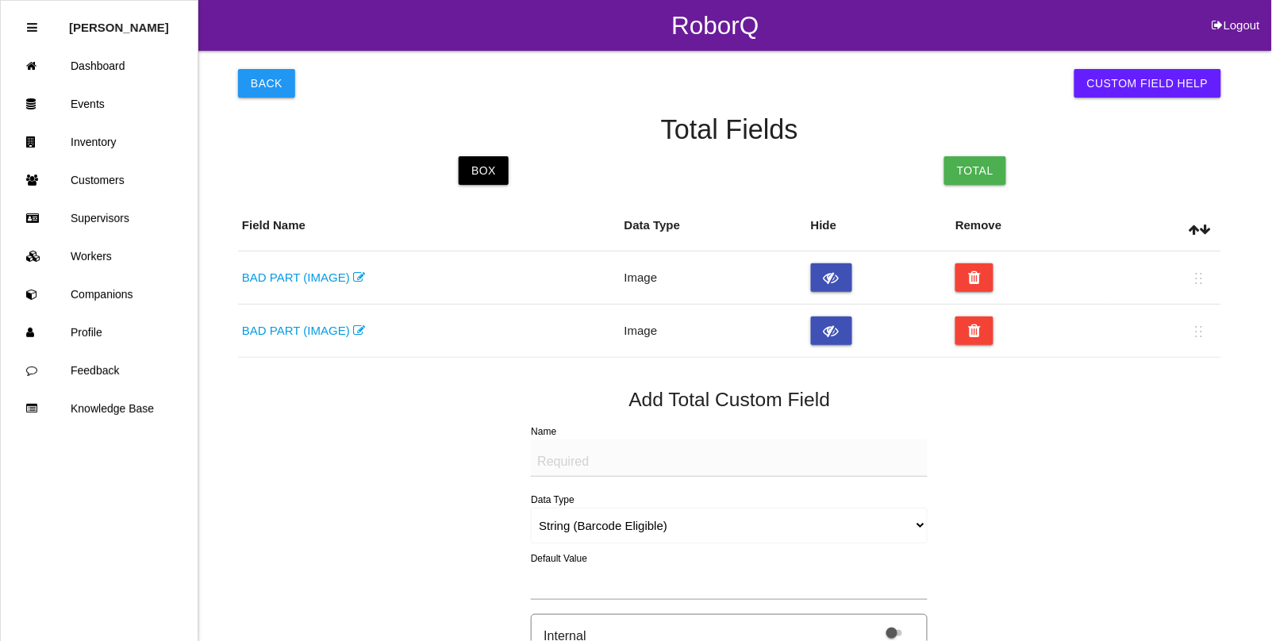
click at [559, 461] on textarea "Name" at bounding box center [729, 458] width 397 height 37
paste textarea "BAD PART (IMAGE)"
type textarea "BAD PART (IMAGE)"
click at [913, 522] on select "String (Barcode Eligible) Number Instructions True/False Select One of Many Sel…" at bounding box center [729, 526] width 397 height 36
select select "imageCF"
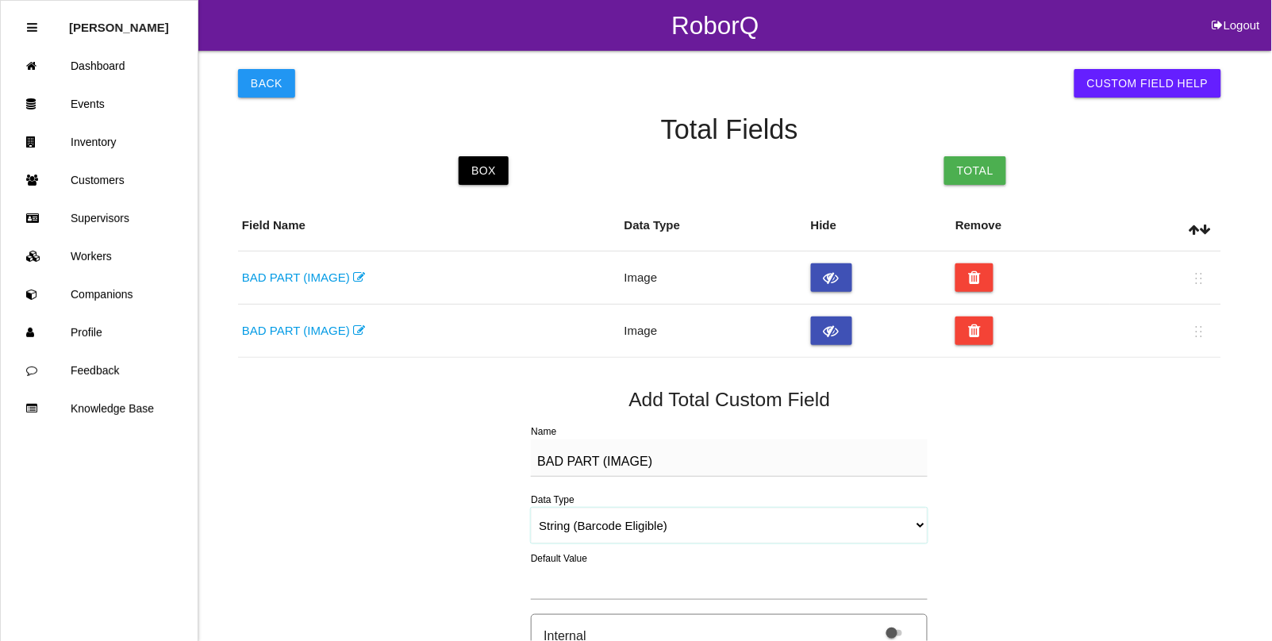
click at [531, 508] on select "String (Barcode Eligible) Number Instructions True/False Select One of Many Sel…" at bounding box center [729, 526] width 397 height 36
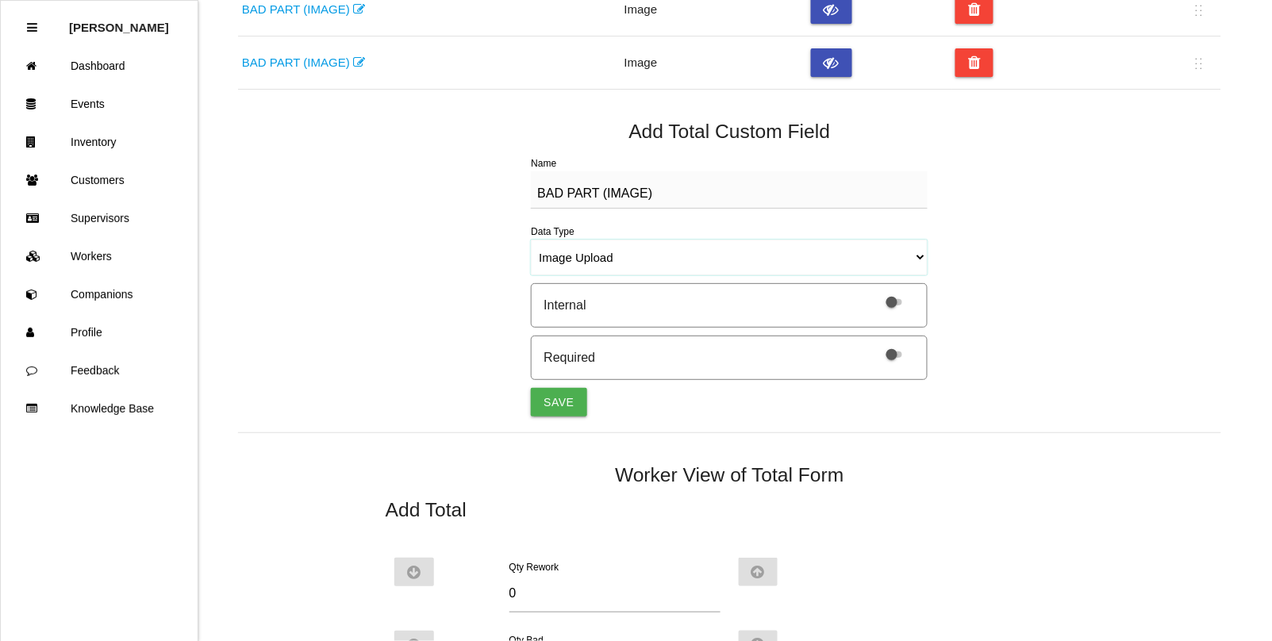
scroll to position [298, 0]
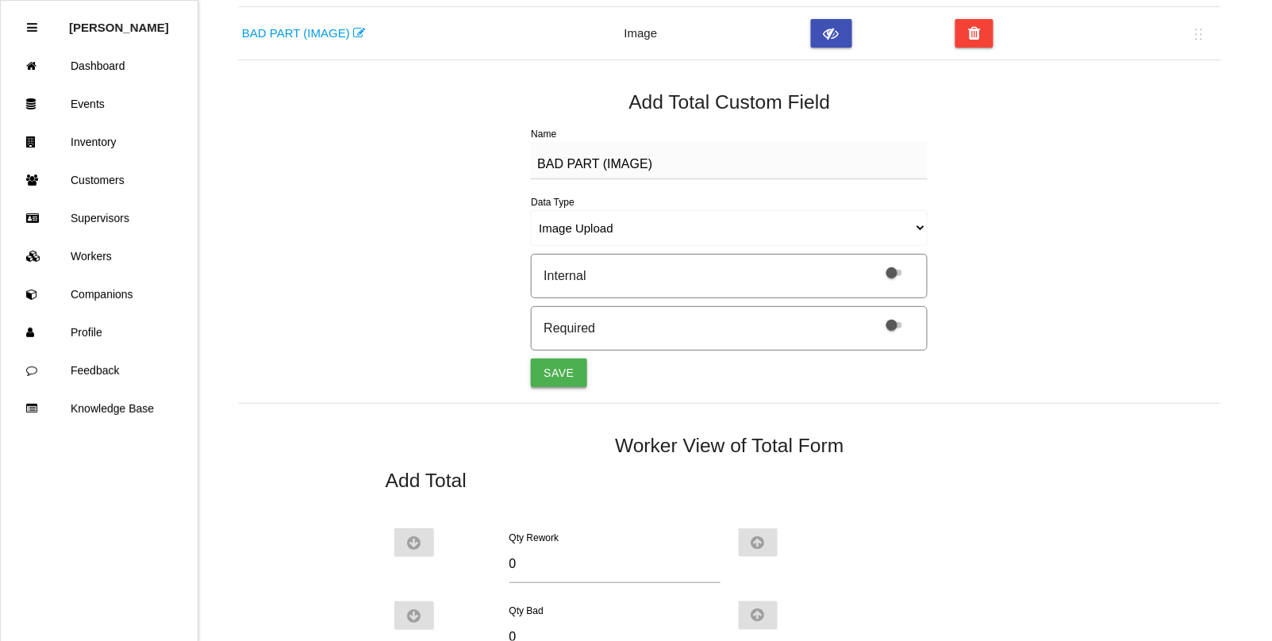
click at [564, 367] on button "Save" at bounding box center [559, 373] width 56 height 29
select select "string"
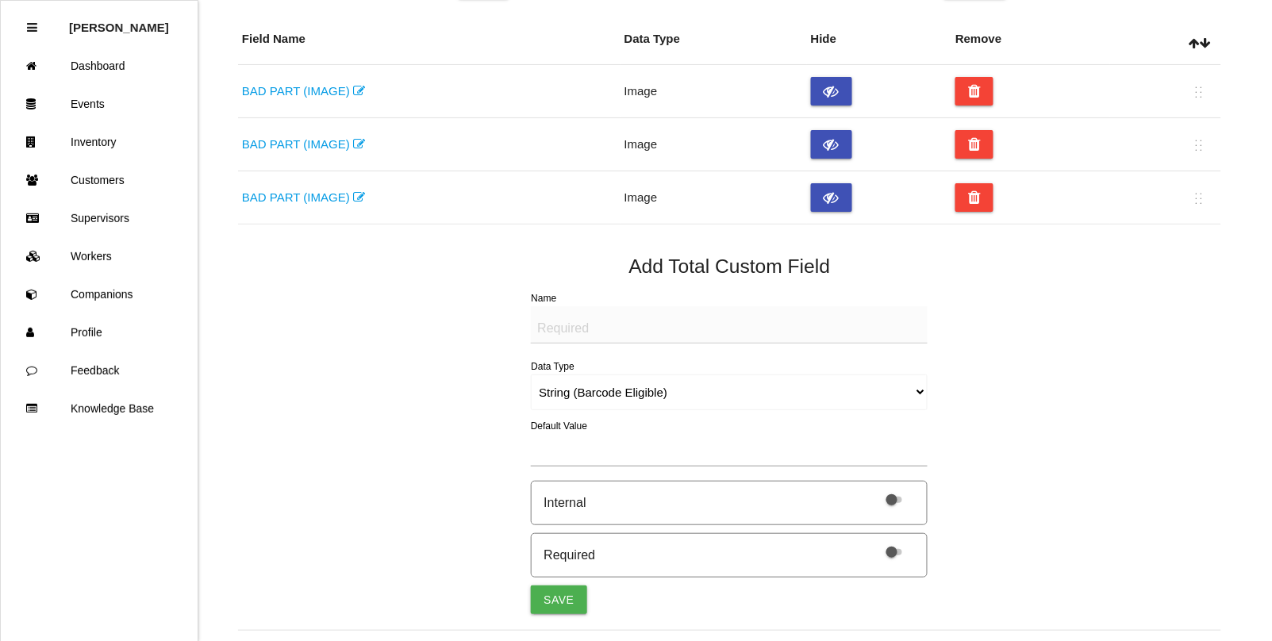
scroll to position [0, 0]
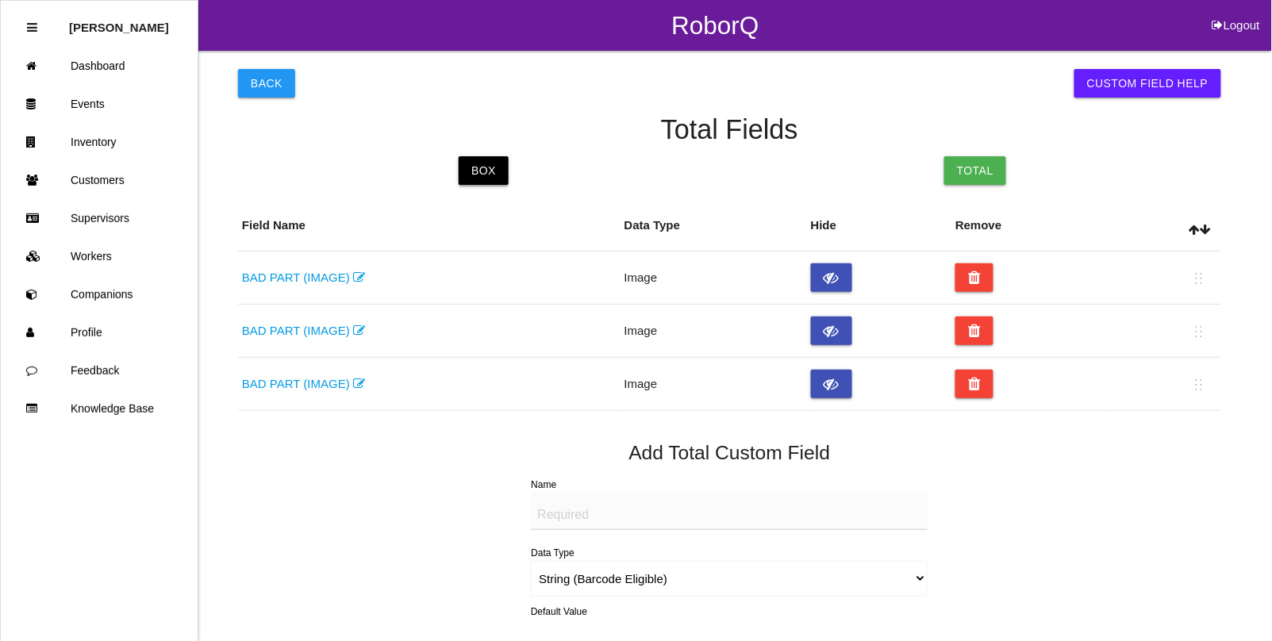
click at [476, 172] on link "Box" at bounding box center [484, 170] width 50 height 29
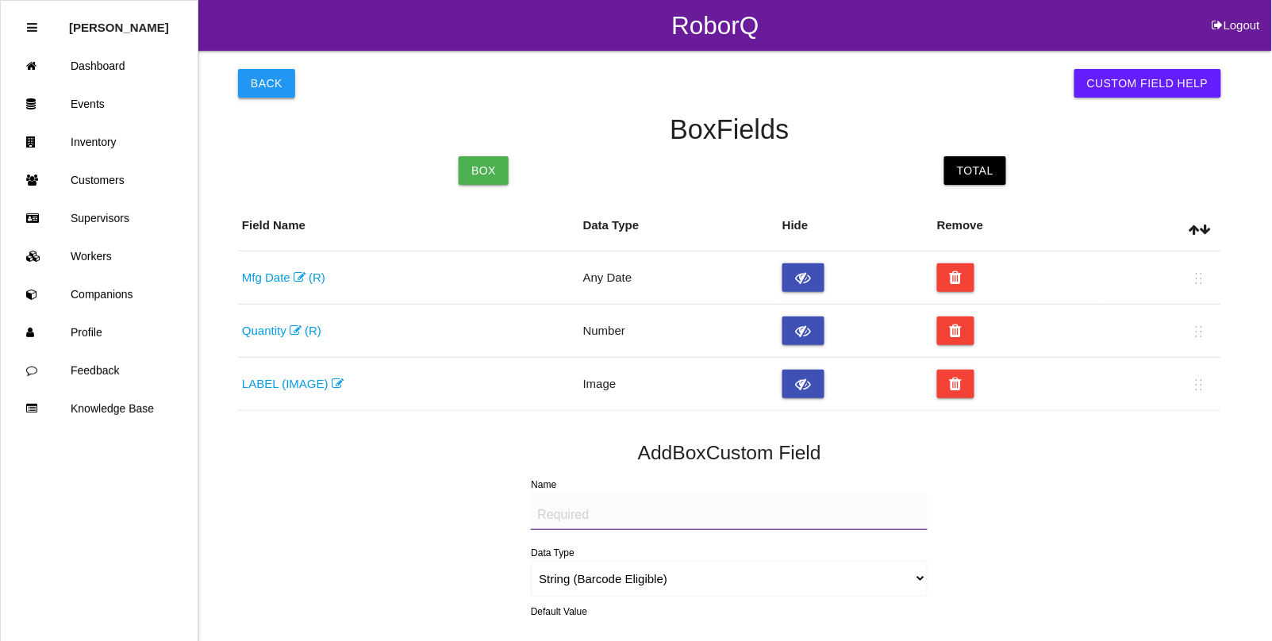
click at [275, 85] on button "Back" at bounding box center [266, 83] width 57 height 29
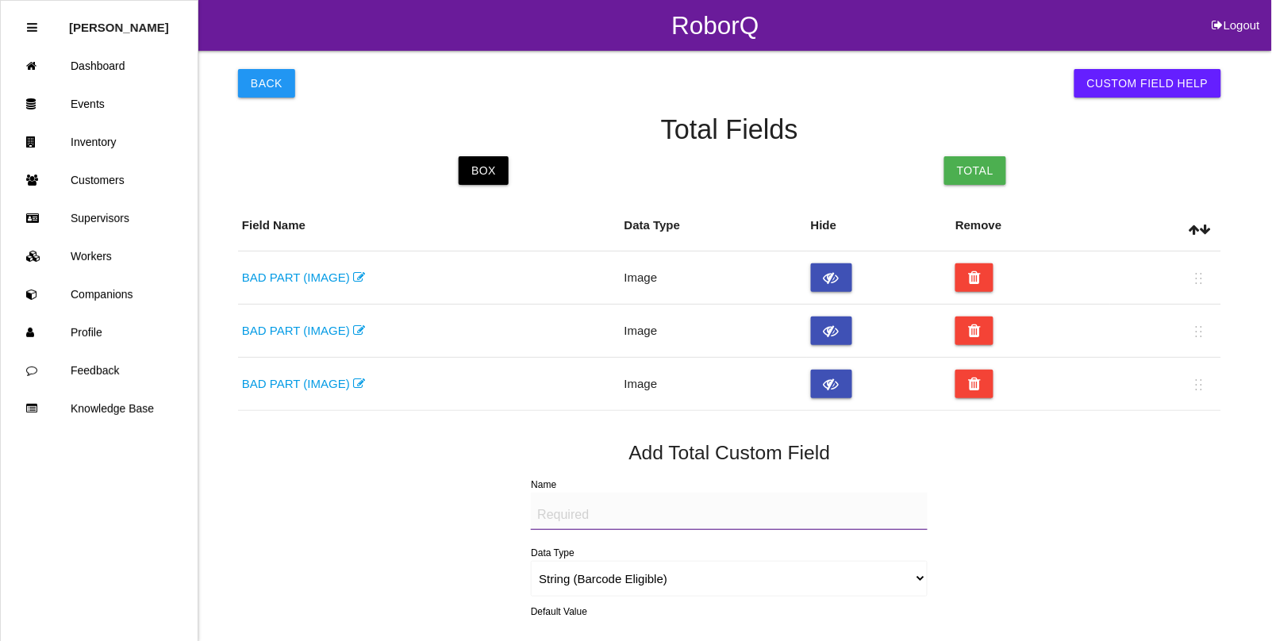
click at [274, 83] on button "Back" at bounding box center [266, 83] width 57 height 29
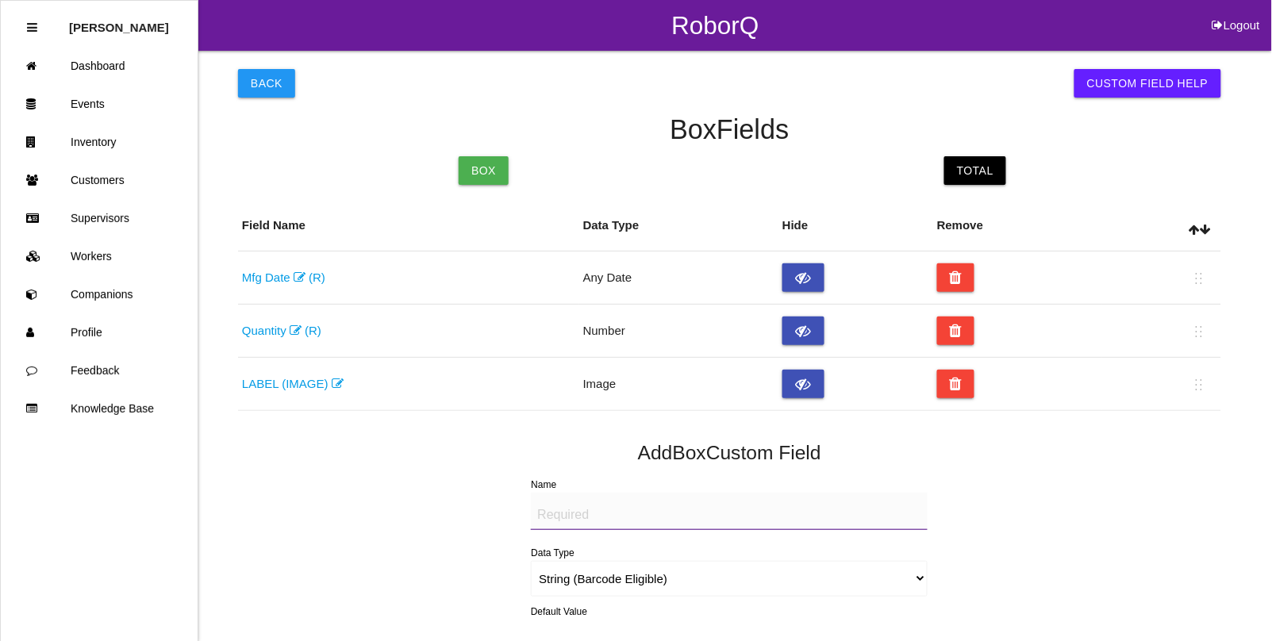
click at [274, 83] on button "Back" at bounding box center [266, 83] width 57 height 29
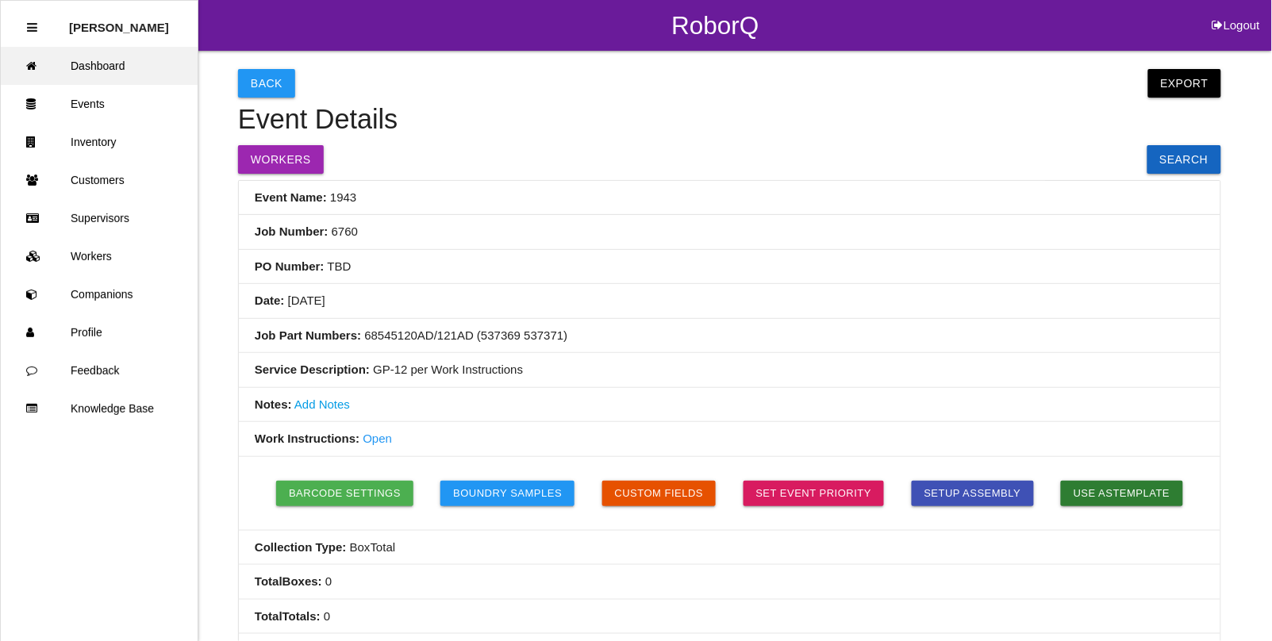
click at [115, 64] on link "Dashboard" at bounding box center [99, 66] width 197 height 38
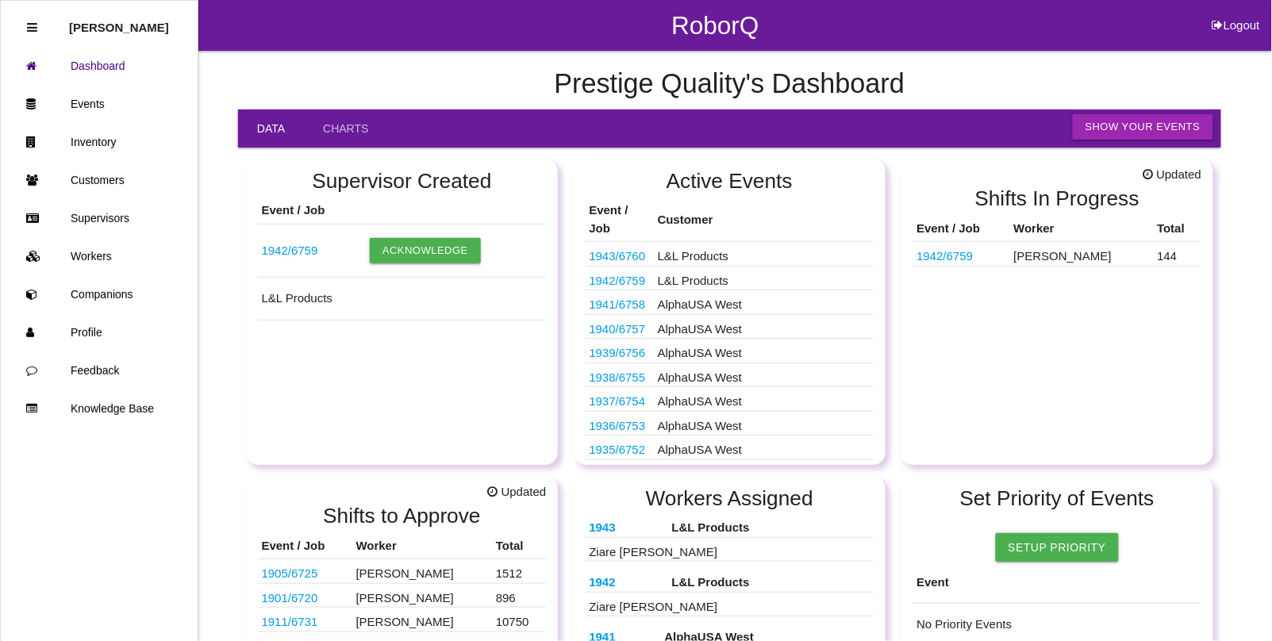
click at [1242, 12] on button "Logout" at bounding box center [1236, 6] width 71 height 12
select select "Admin"
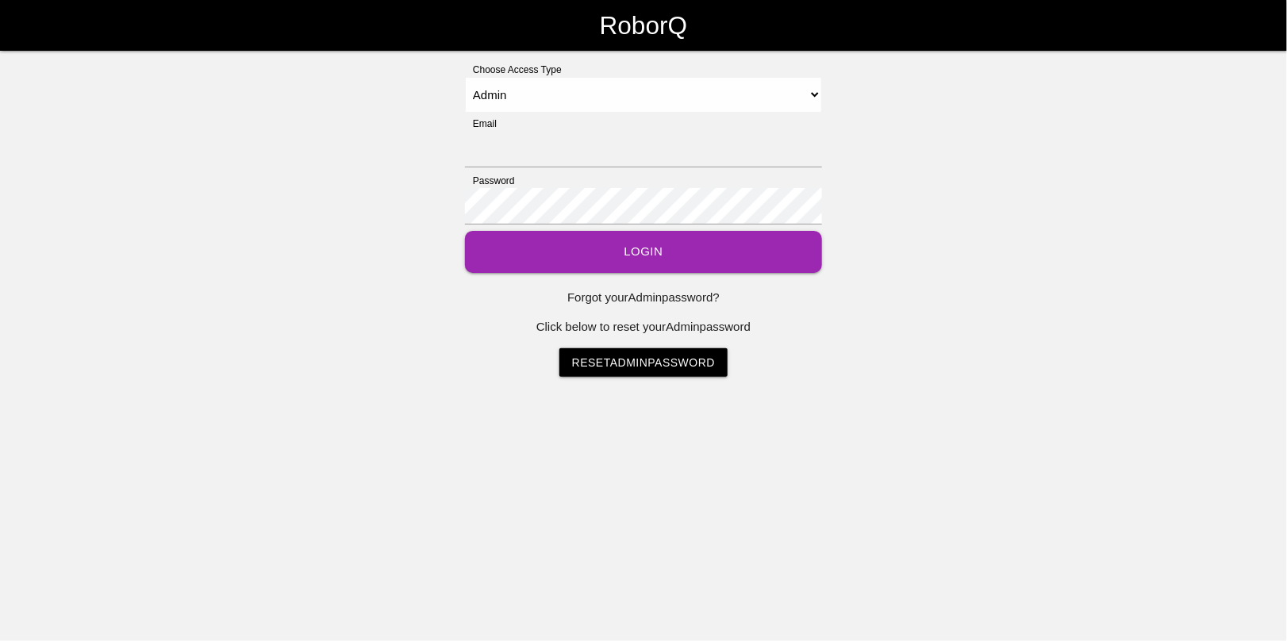
type input "[EMAIL_ADDRESS][DOMAIN_NAME]"
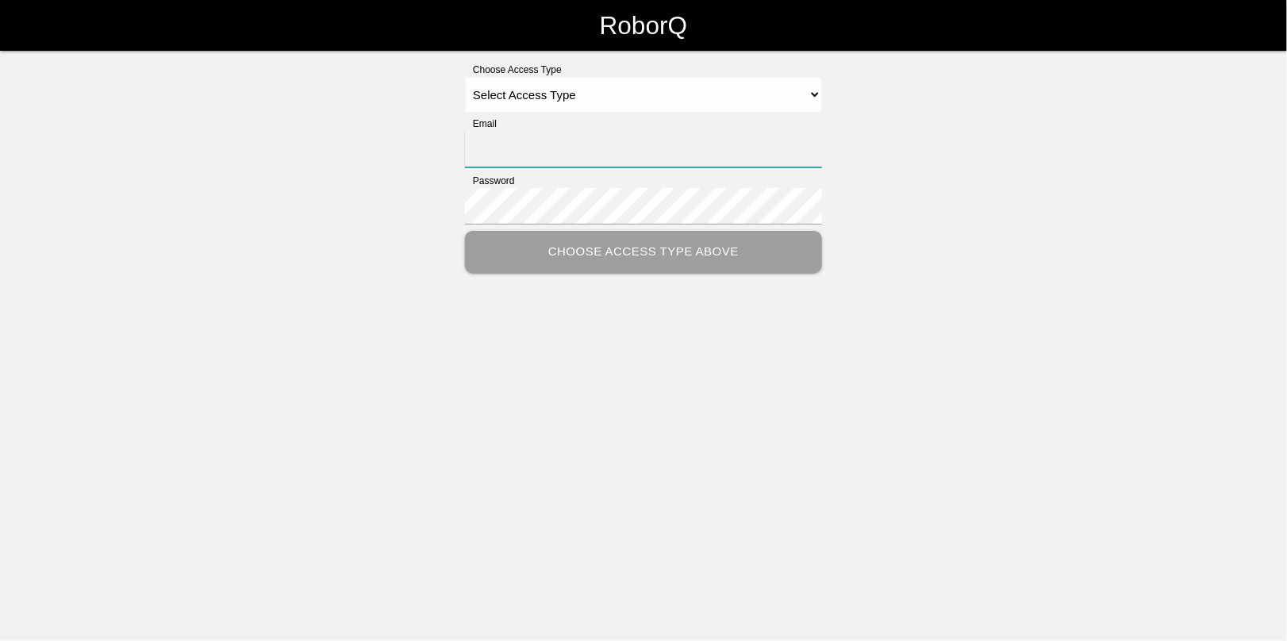
type input "[EMAIL_ADDRESS][DOMAIN_NAME]"
click at [556, 88] on select "Select Access Type Admin Customer Supervisor Worker" at bounding box center [643, 95] width 357 height 36
select select "Admin"
click at [465, 77] on select "Select Access Type Admin Customer Supervisor Worker" at bounding box center [643, 95] width 357 height 36
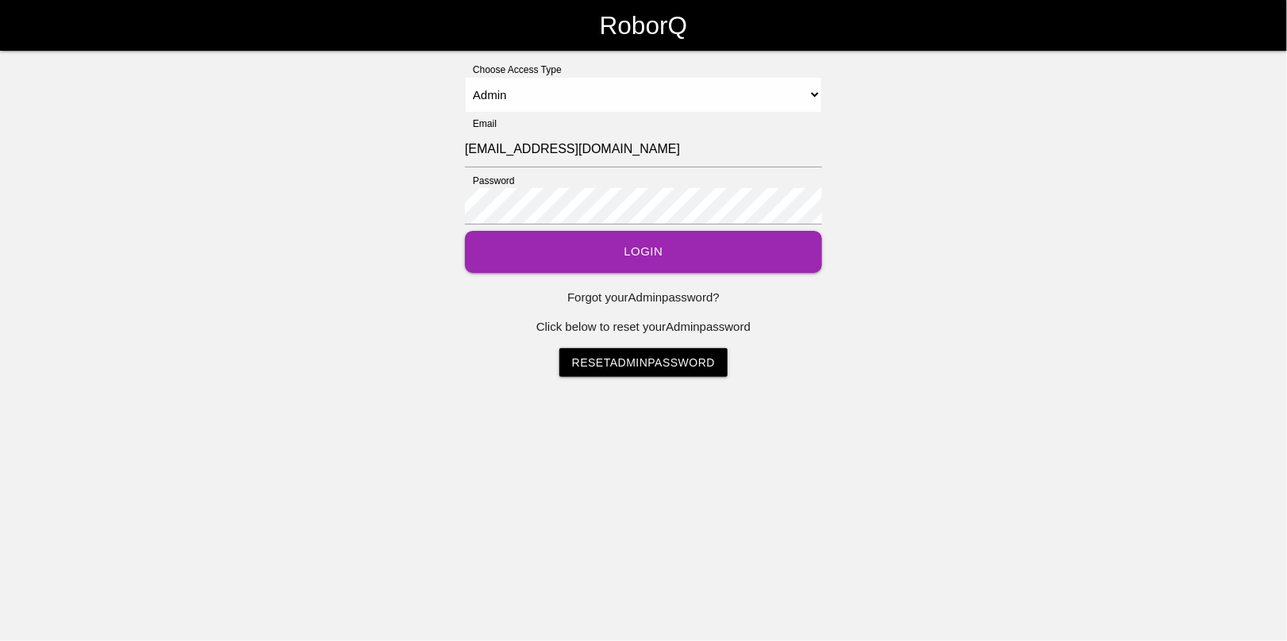
click at [598, 250] on button "Login" at bounding box center [643, 252] width 357 height 42
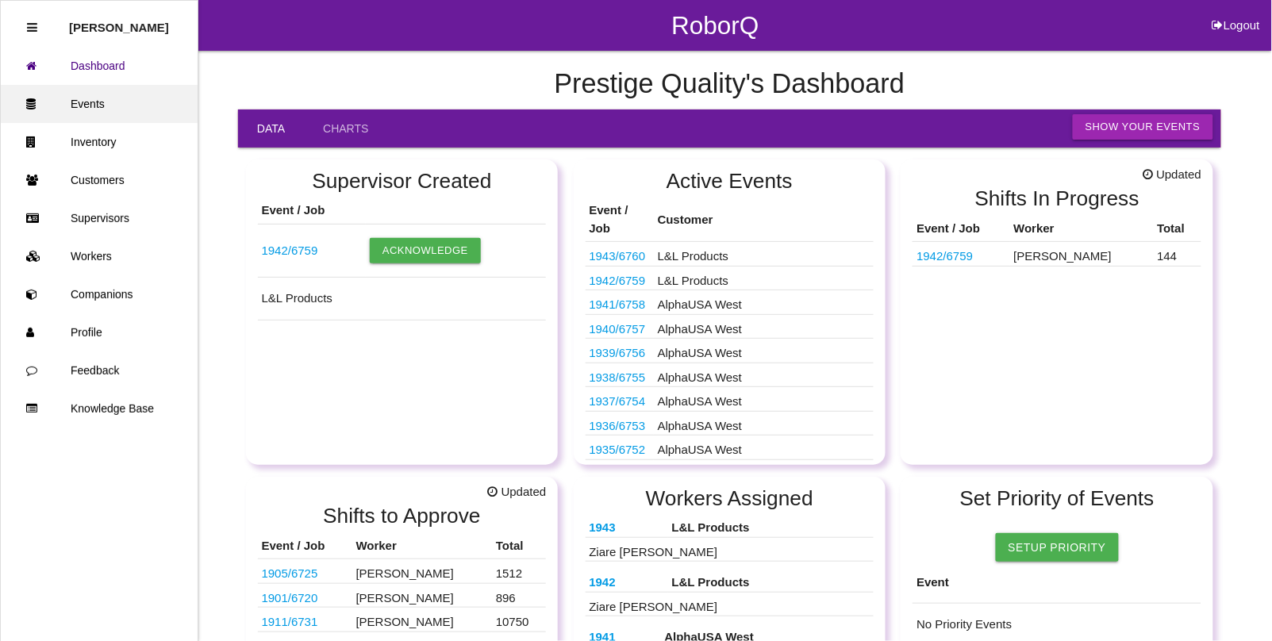
click at [78, 98] on link "Events" at bounding box center [99, 104] width 197 height 38
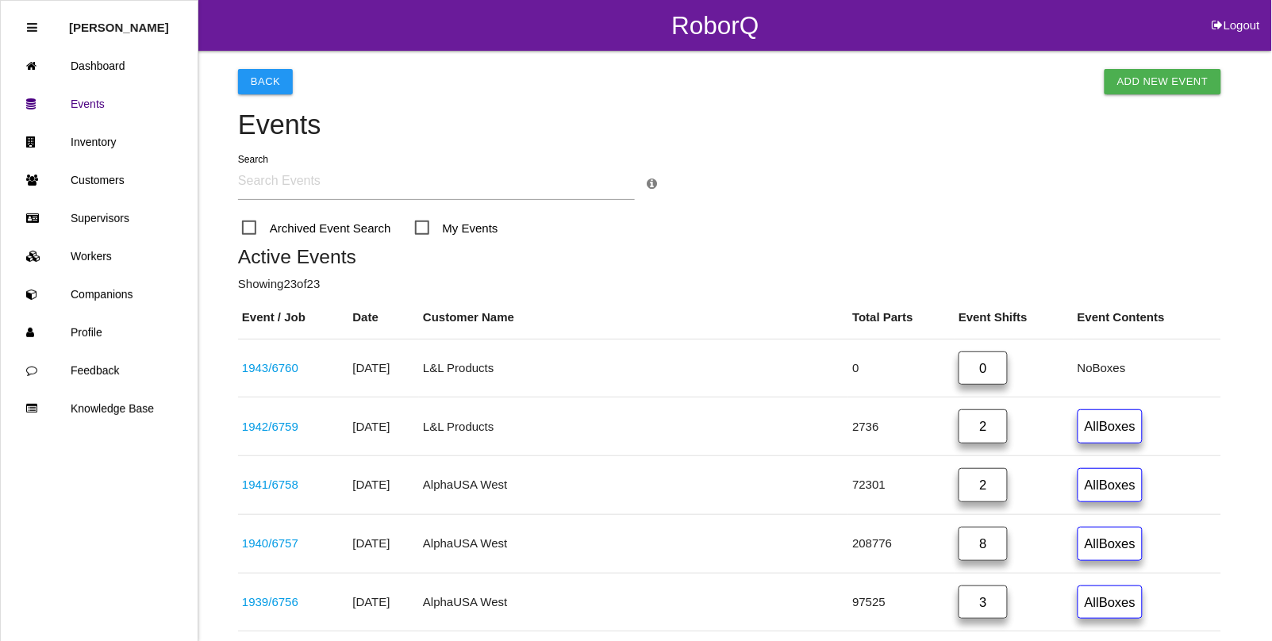
click at [1239, 12] on button "Logout" at bounding box center [1236, 6] width 71 height 12
select select "Admin"
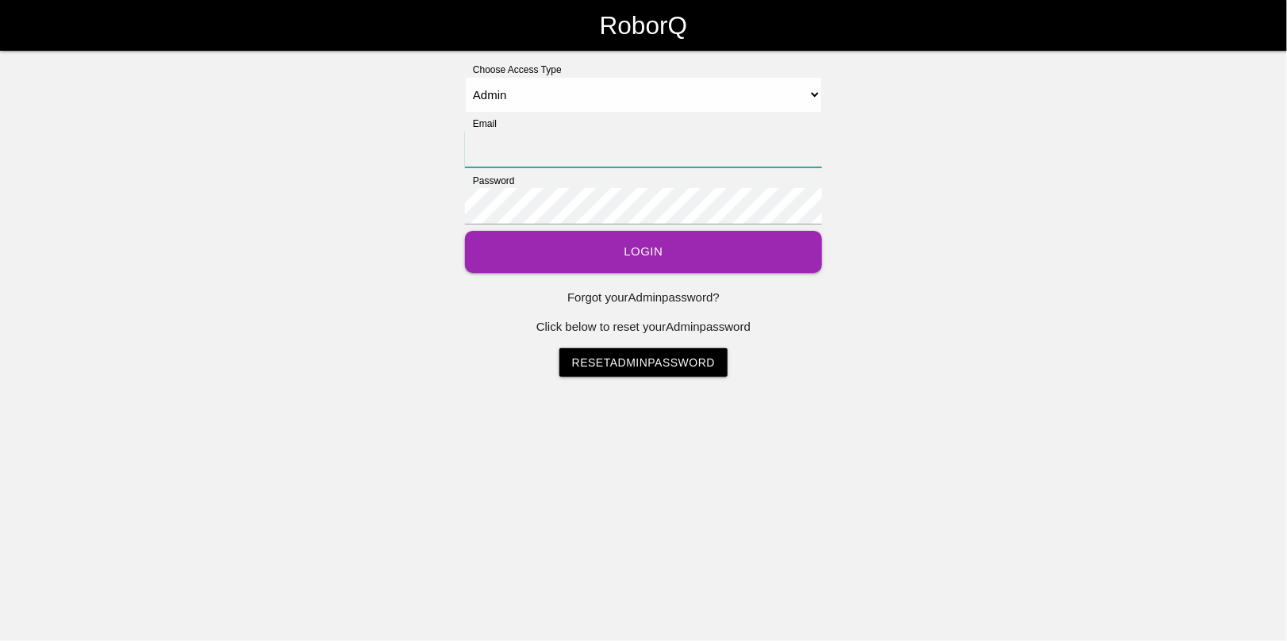
type input "[EMAIL_ADDRESS][DOMAIN_NAME]"
